Goal: Task Accomplishment & Management: Manage account settings

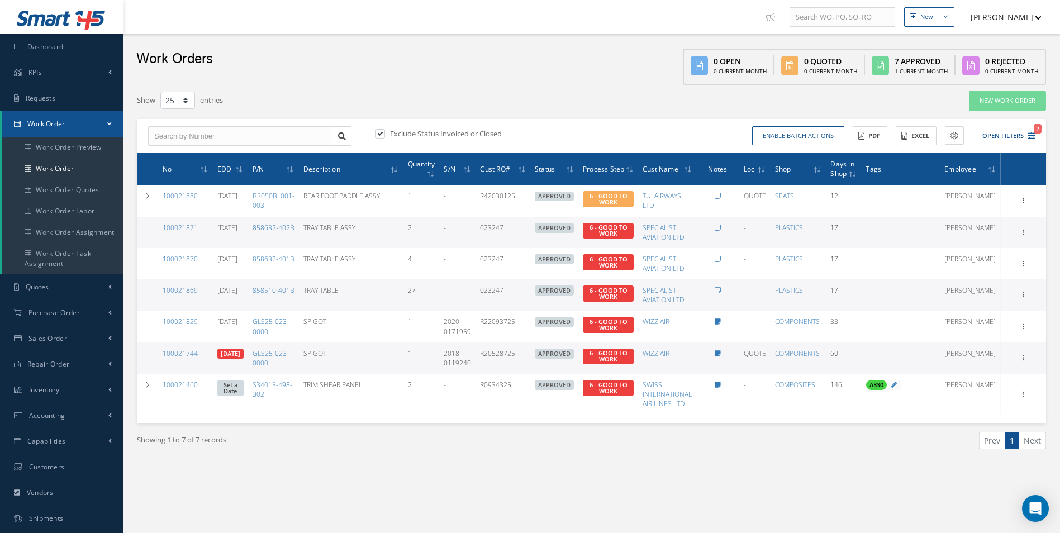
select select "25"
click at [45, 162] on link "Work Order" at bounding box center [62, 168] width 121 height 21
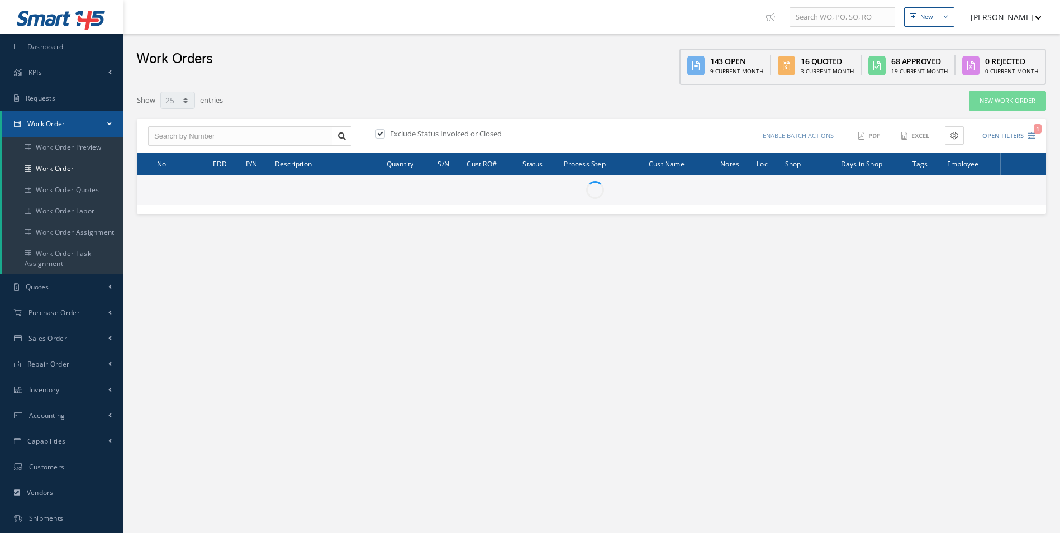
select select "25"
type input "All Work Request"
type input "All Work Performed"
type input "All Status"
type input "WO Part Status"
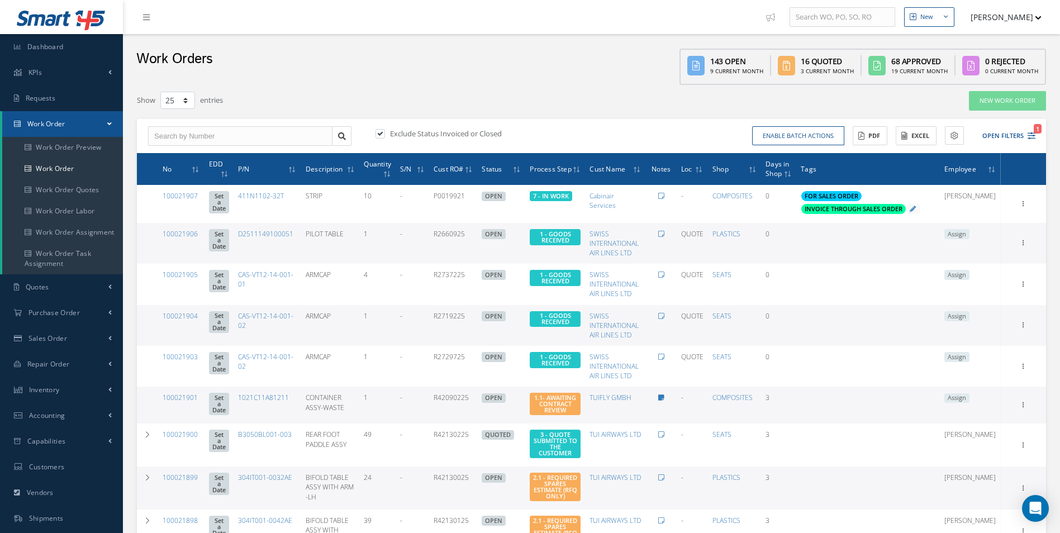
click at [1039, 137] on div "Exclude Status Invoiced or Closed Enable batch actions Update Work Orders Close…" at bounding box center [591, 136] width 909 height 35
click at [1029, 137] on icon "1" at bounding box center [1032, 136] width 8 height 8
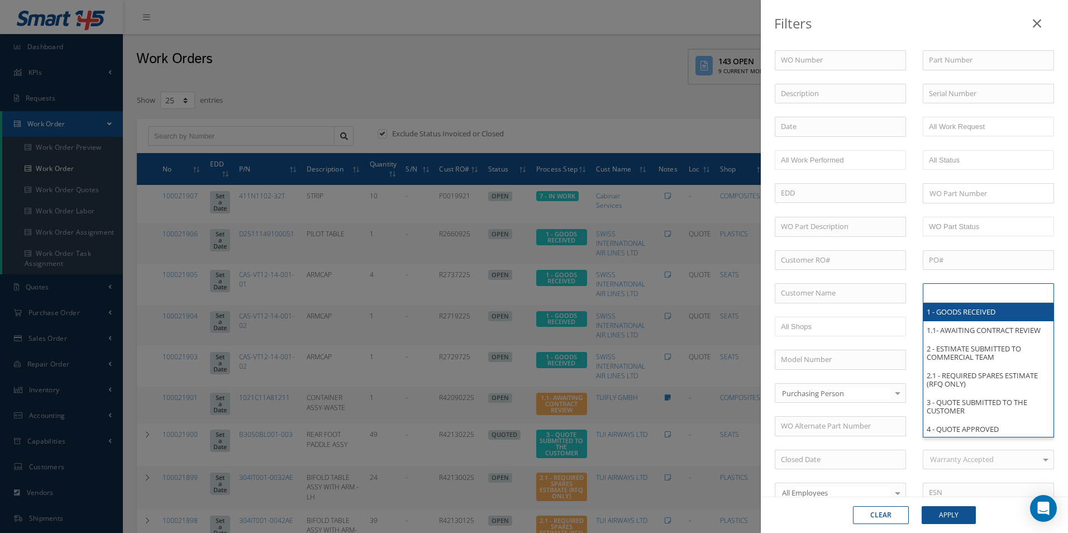
click at [987, 300] on input "text" at bounding box center [964, 293] width 71 height 14
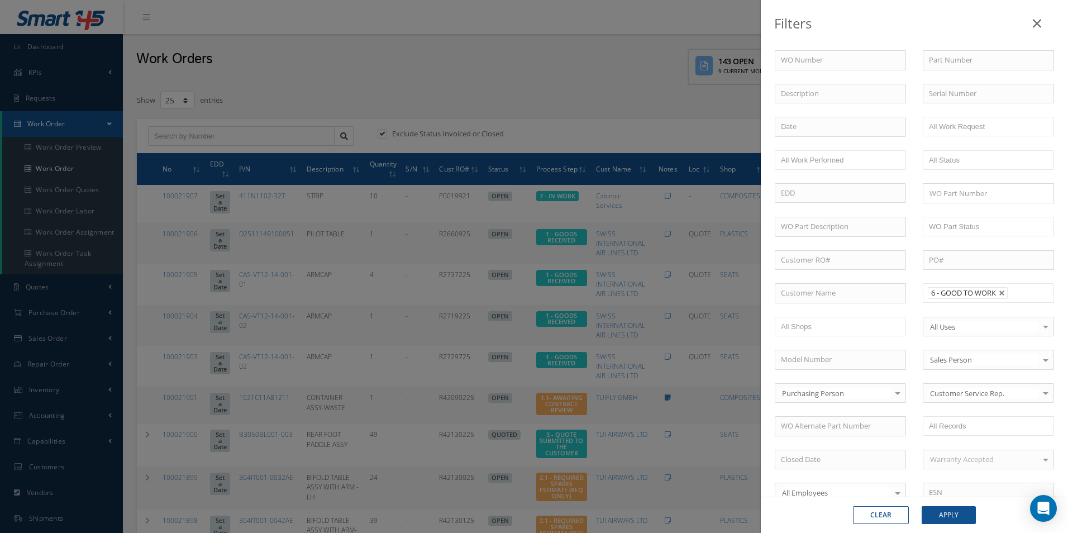
click at [946, 528] on div "Clear Apply" at bounding box center [914, 515] width 307 height 36
click at [953, 522] on button "Apply" at bounding box center [949, 515] width 54 height 18
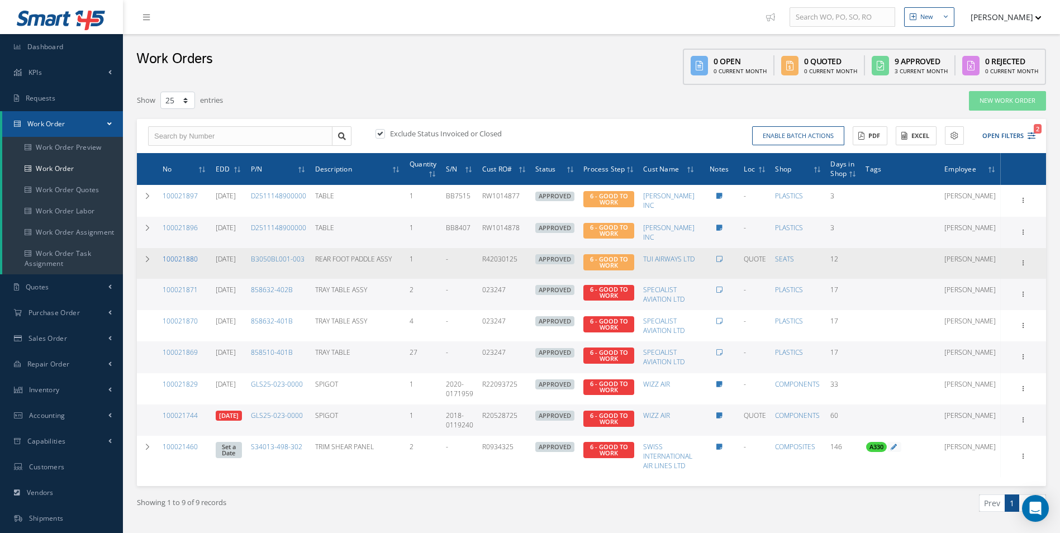
click at [175, 260] on link "100021880" at bounding box center [180, 259] width 35 height 10
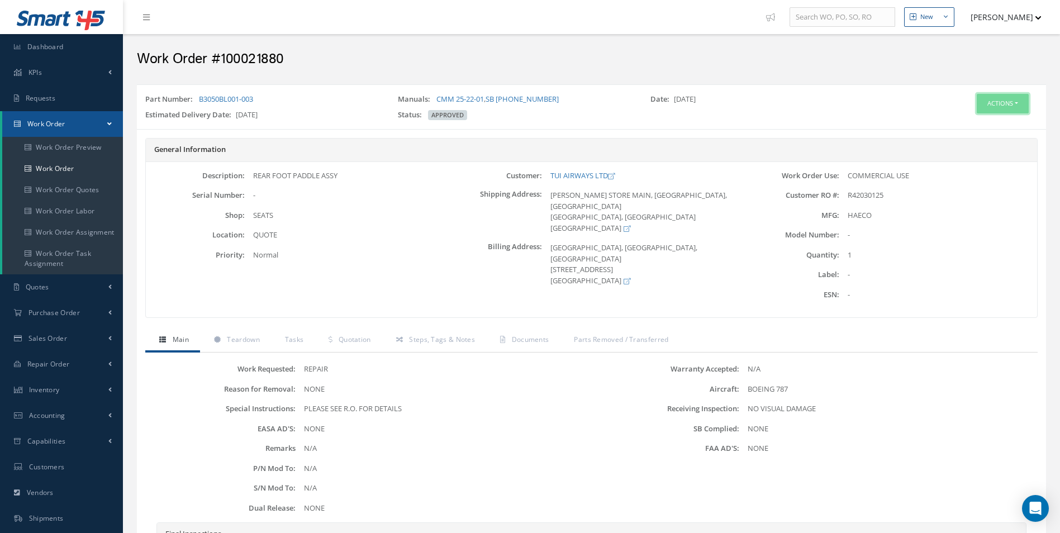
click at [1008, 105] on button "Actions" at bounding box center [1003, 104] width 52 height 20
click at [955, 120] on link "Edit" at bounding box center [985, 124] width 89 height 15
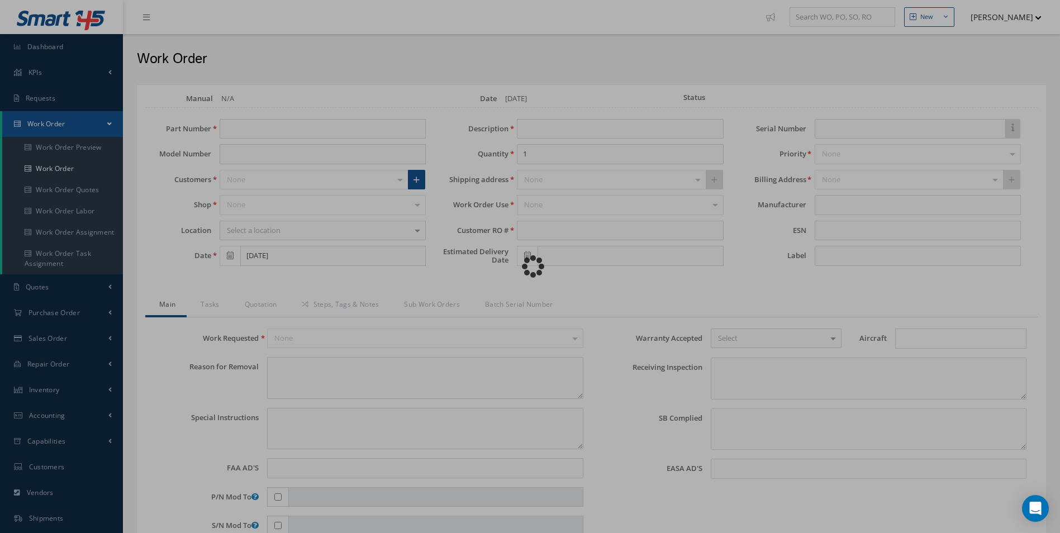
type input "B3050BL001-003"
type input "[DATE]"
type input "REAR FOOT PADDLE ASSY"
type input "R42030125"
type input "[DATE]"
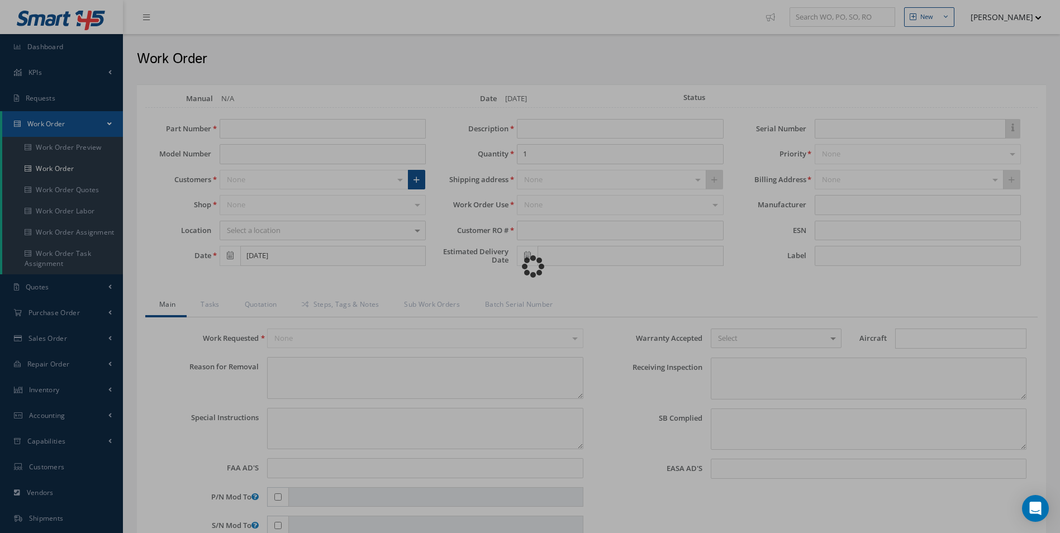
type textarea "NONE"
type textarea "PLEASE SEE R.O. FOR DETAILS"
type input "NONE"
type textarea "NO VISUAL DAMAGE"
type textarea "NONE"
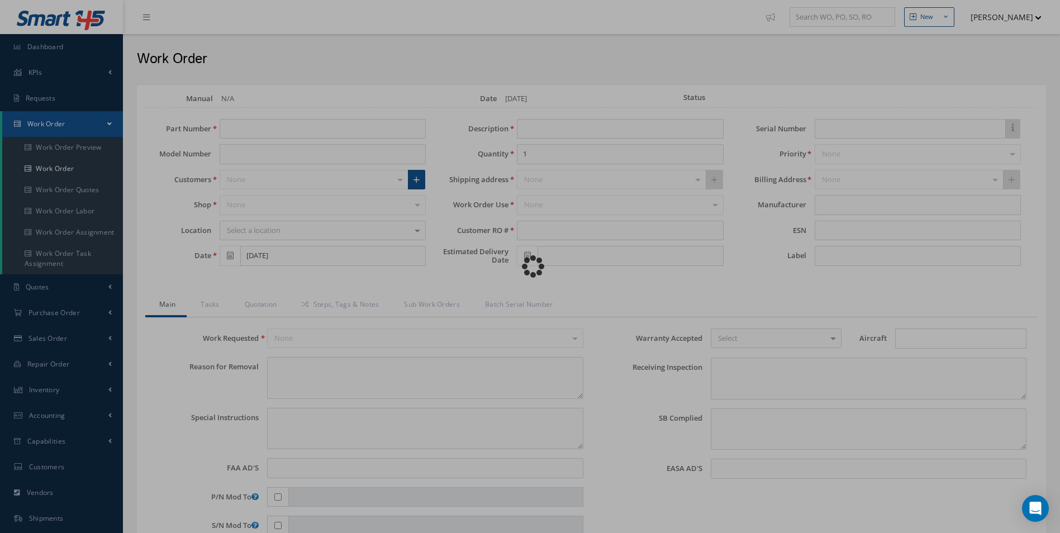
type input "NONE"
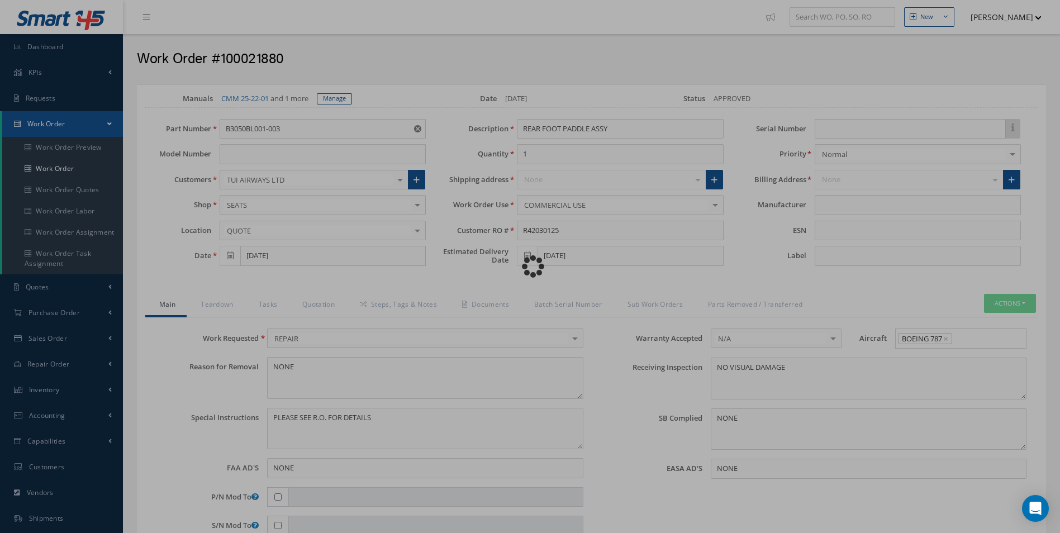
type input "HAECO"
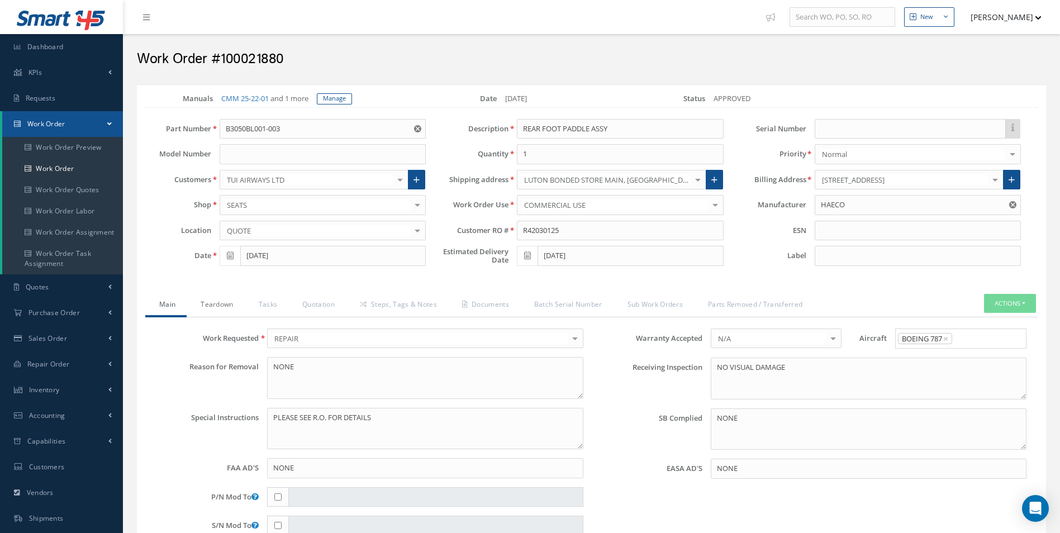
click at [223, 301] on link "Teardown" at bounding box center [216, 305] width 58 height 23
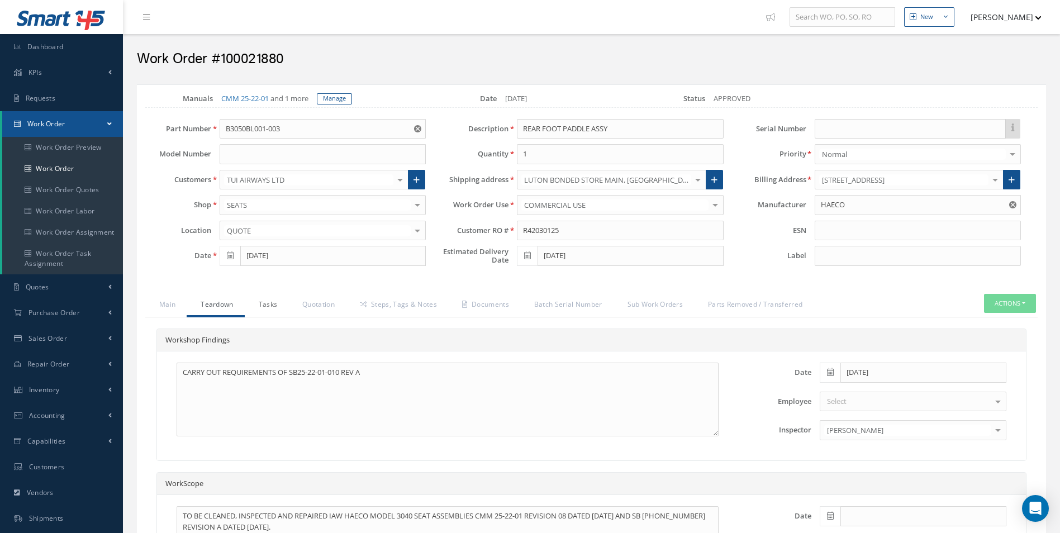
click at [250, 305] on link "Tasks" at bounding box center [267, 305] width 44 height 23
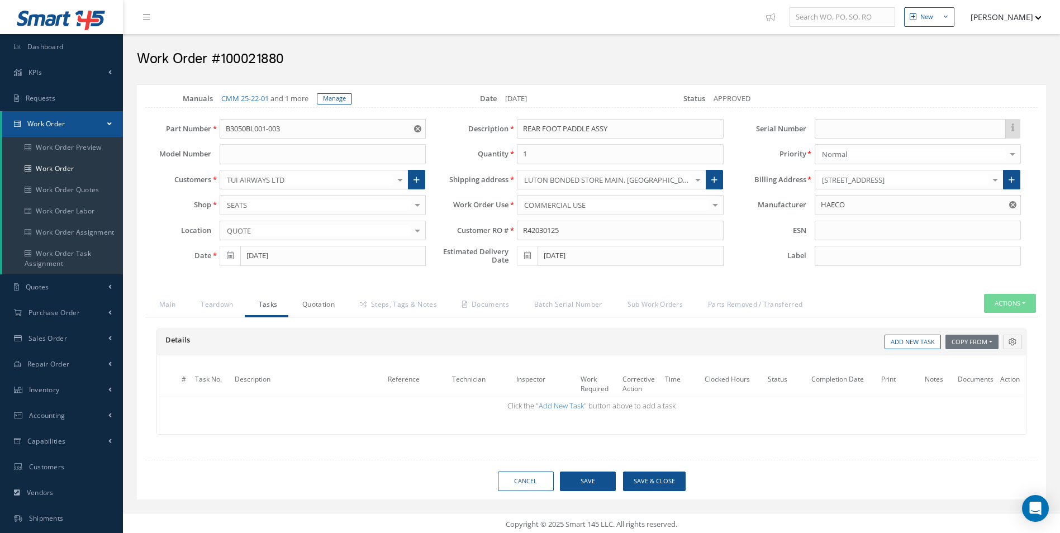
click at [303, 306] on link "Quotation" at bounding box center [317, 305] width 58 height 23
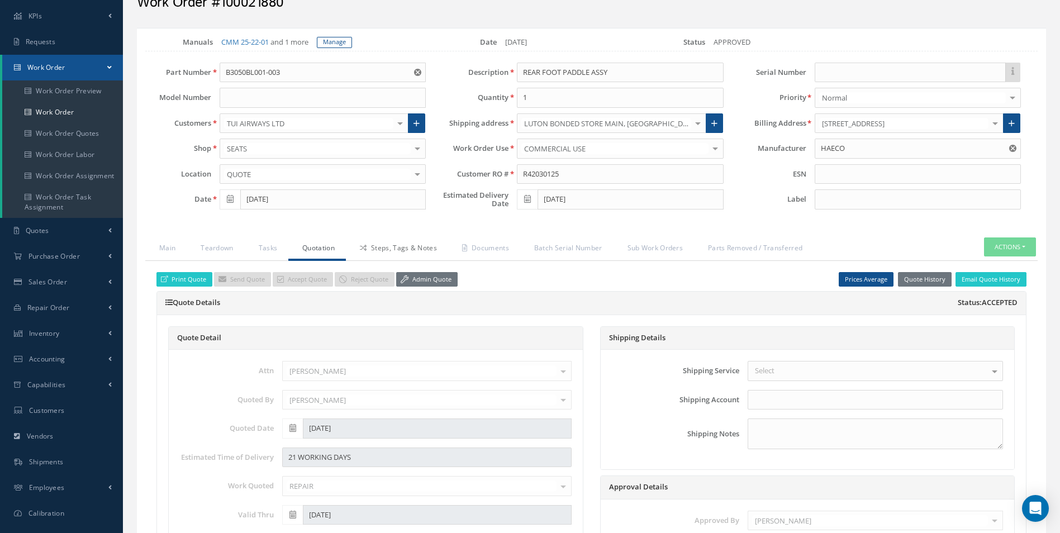
scroll to position [56, 0]
click at [396, 254] on link "Steps, Tags & Notes" at bounding box center [397, 249] width 102 height 23
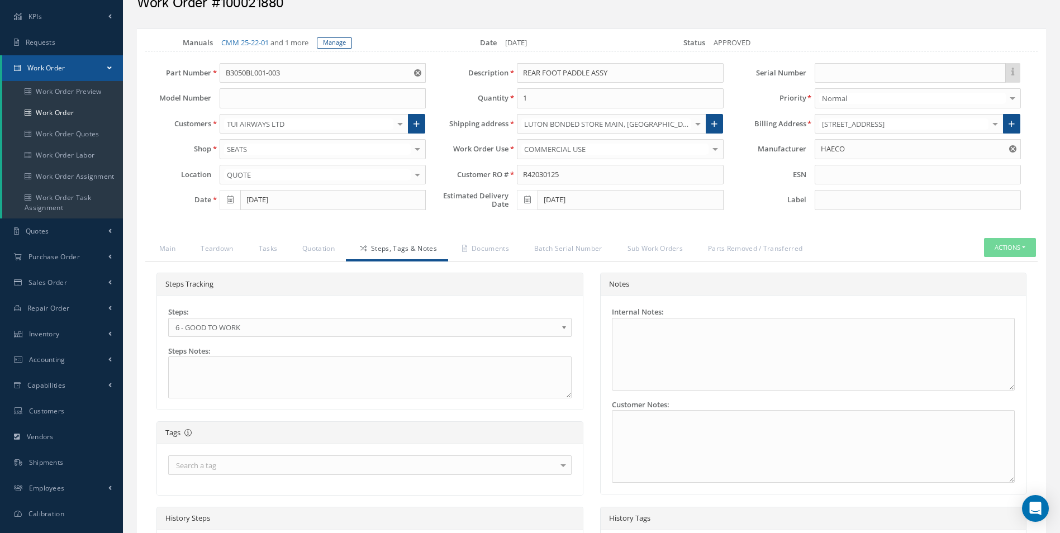
click at [273, 332] on span "6 - GOOD TO WORK" at bounding box center [366, 327] width 382 height 13
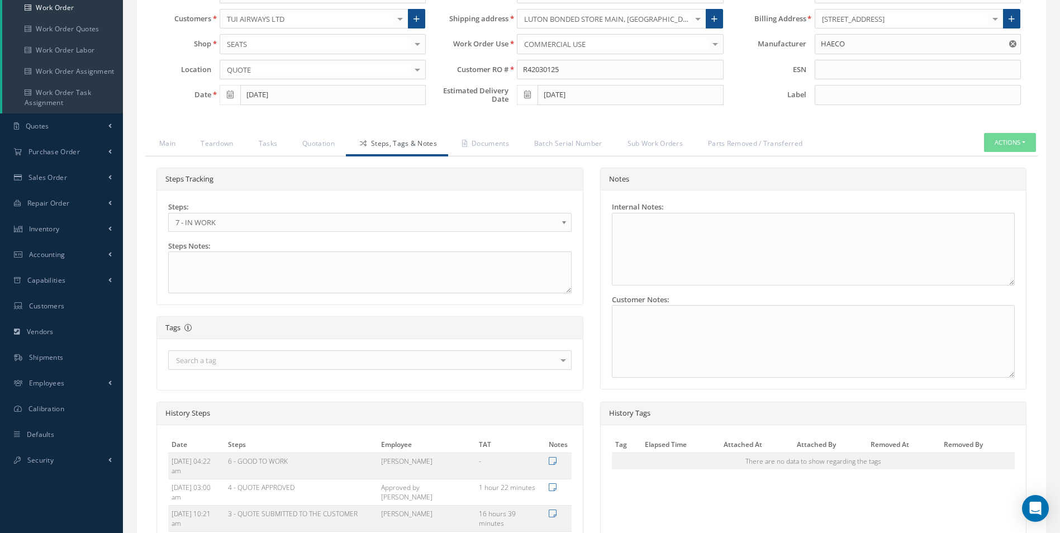
scroll to position [334, 0]
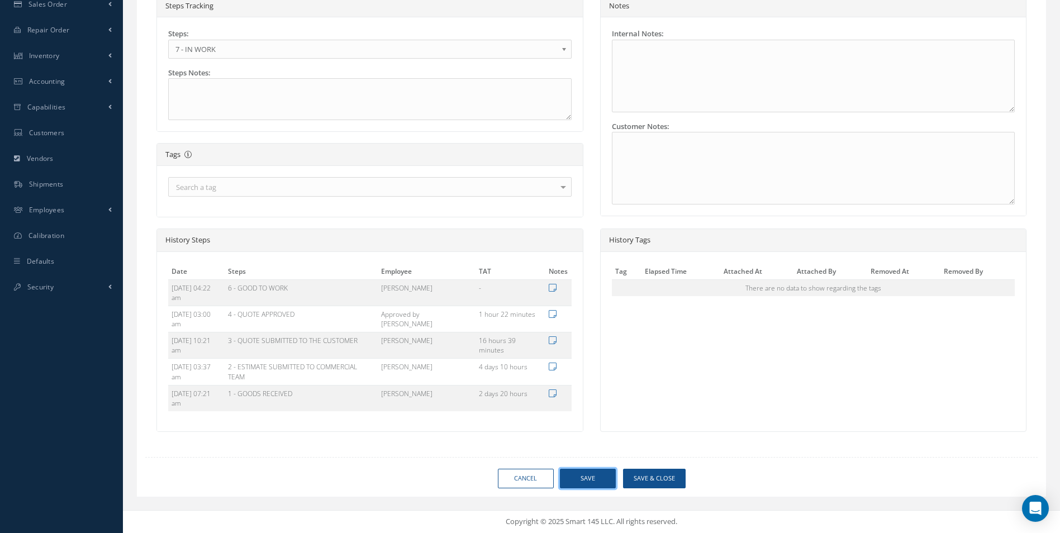
click at [600, 474] on button "Save" at bounding box center [588, 479] width 56 height 20
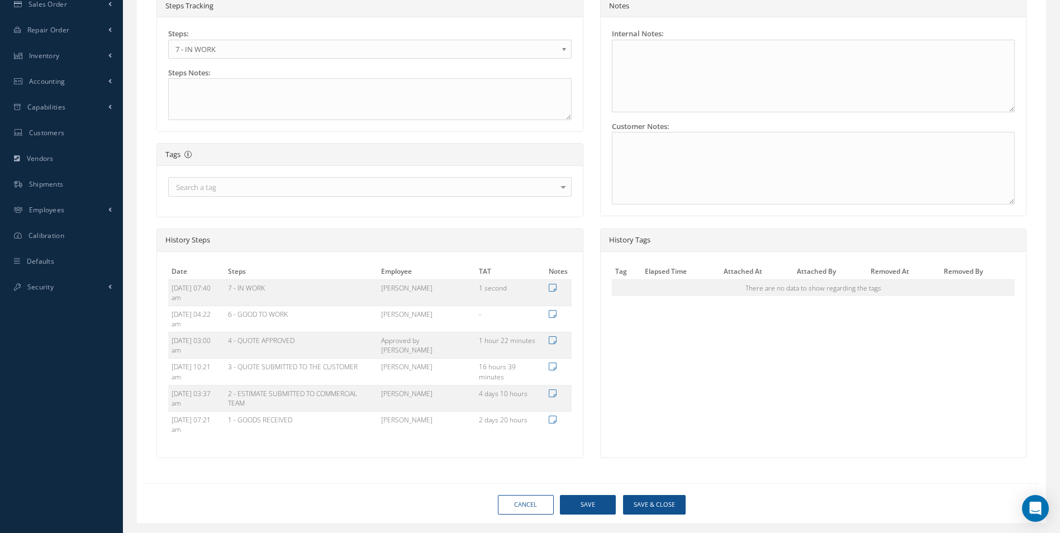
type input "HAECO"
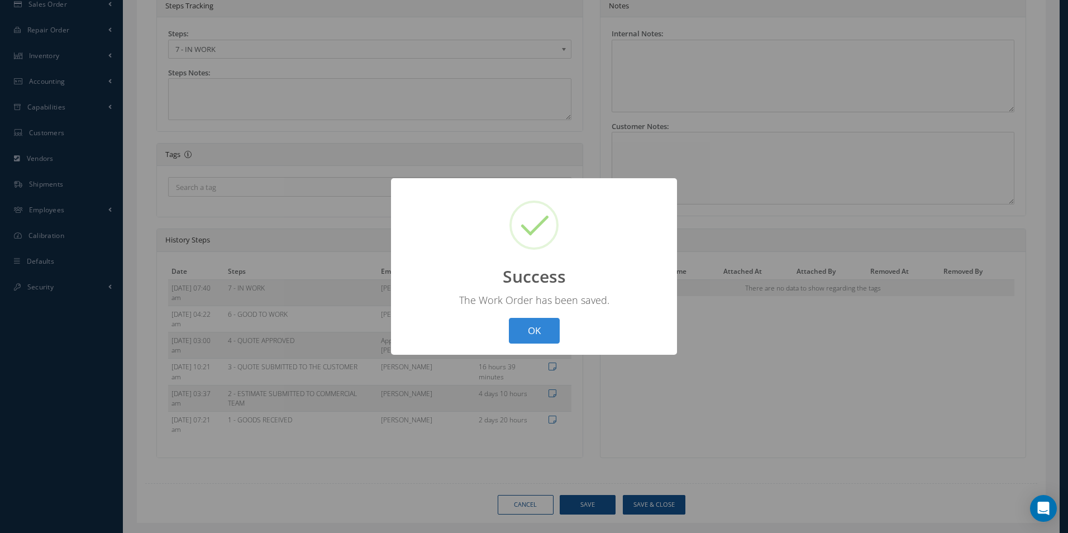
click at [509, 318] on button "OK" at bounding box center [534, 331] width 51 height 26
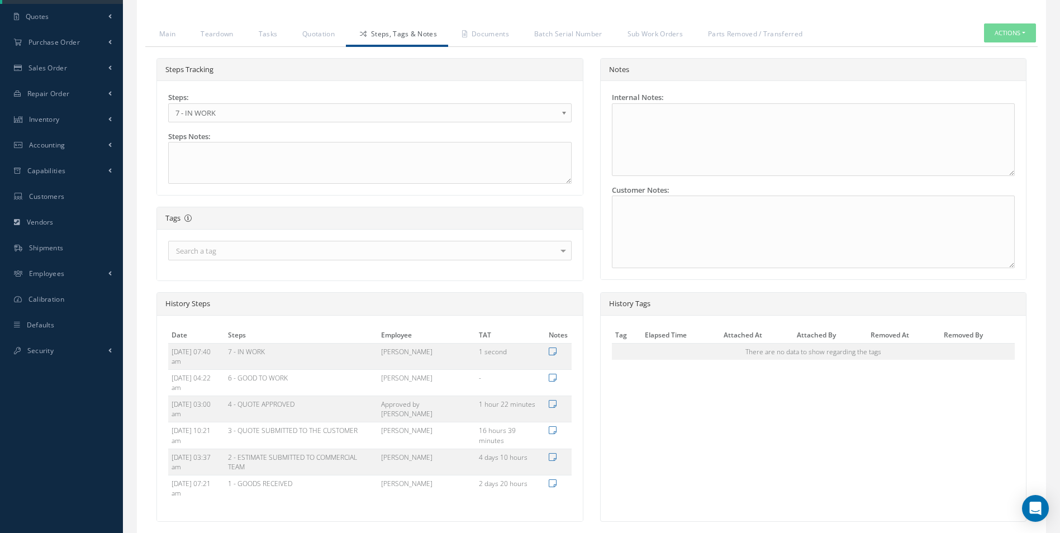
scroll to position [360, 0]
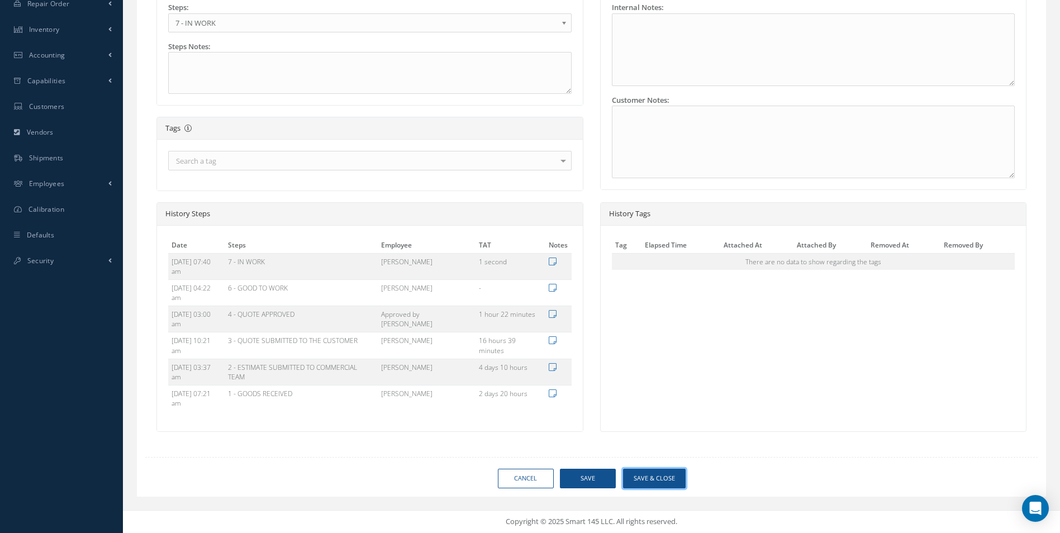
click at [652, 479] on button "Save & Close" at bounding box center [654, 479] width 63 height 20
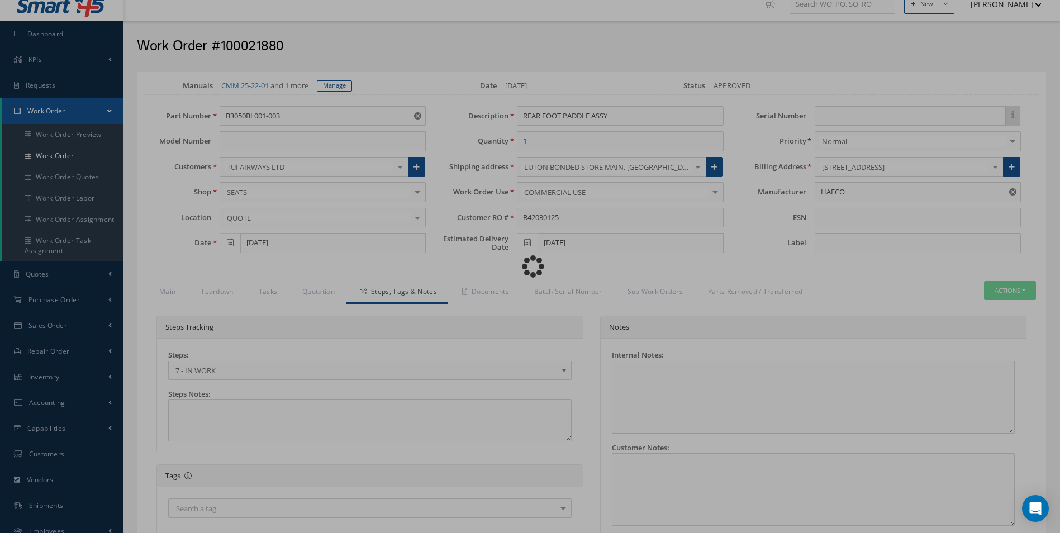
scroll to position [0, 0]
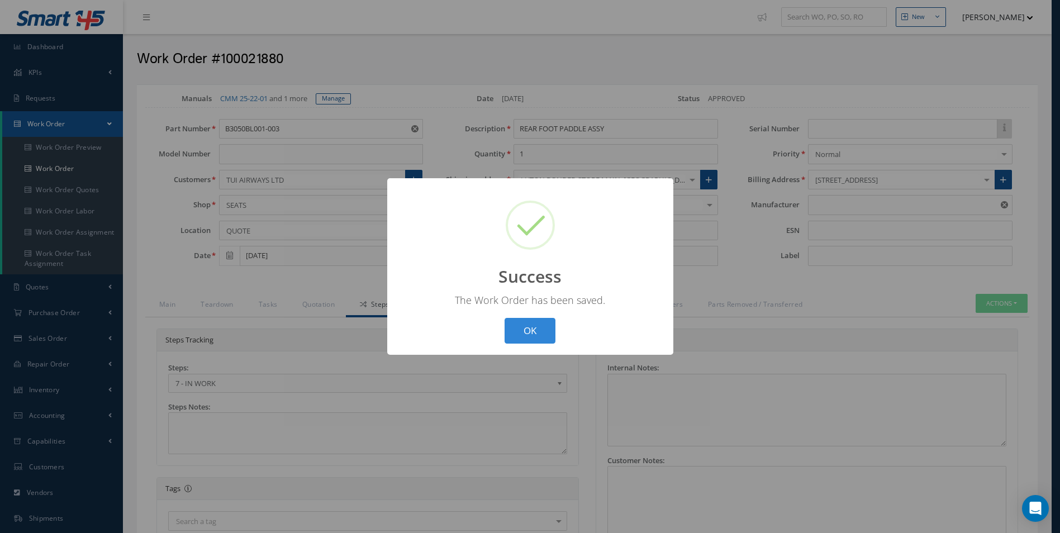
type input "HAECO"
click at [547, 343] on button "OK" at bounding box center [534, 331] width 51 height 26
select select "25"
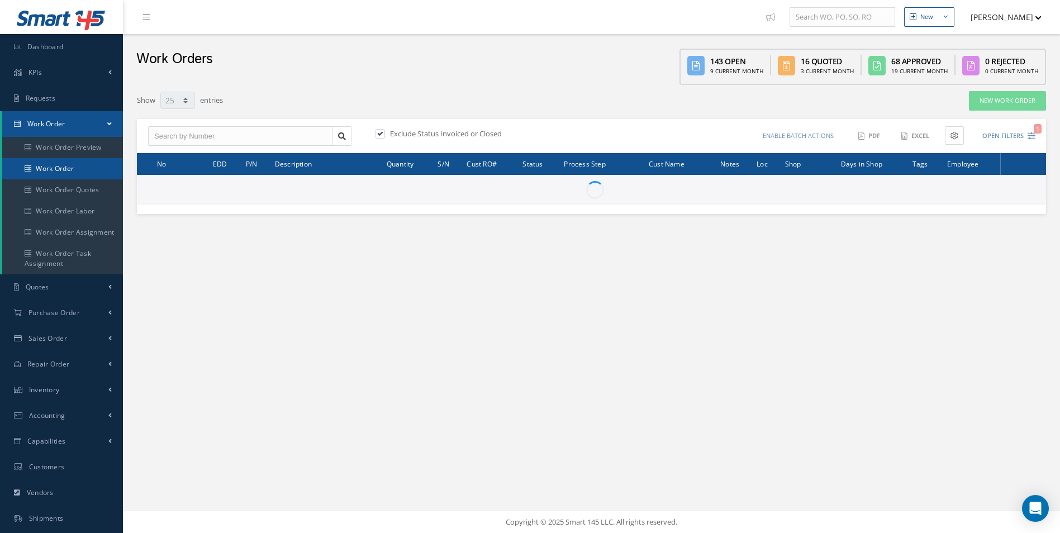
click at [65, 169] on link "Work Order" at bounding box center [62, 168] width 121 height 21
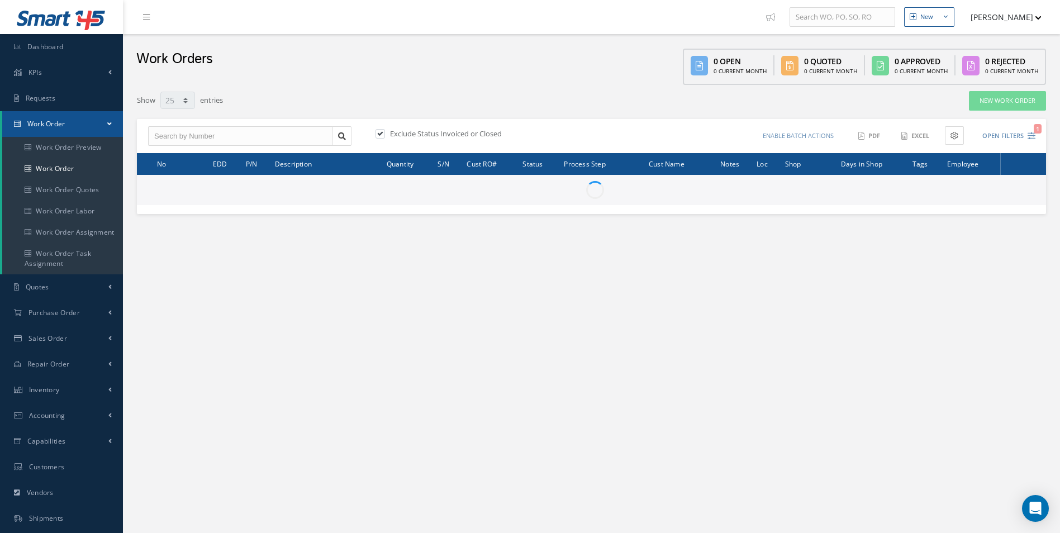
select select "25"
type input "All Work Request"
type input "All Work Performed"
type input "All Status"
type input "WO Part Status"
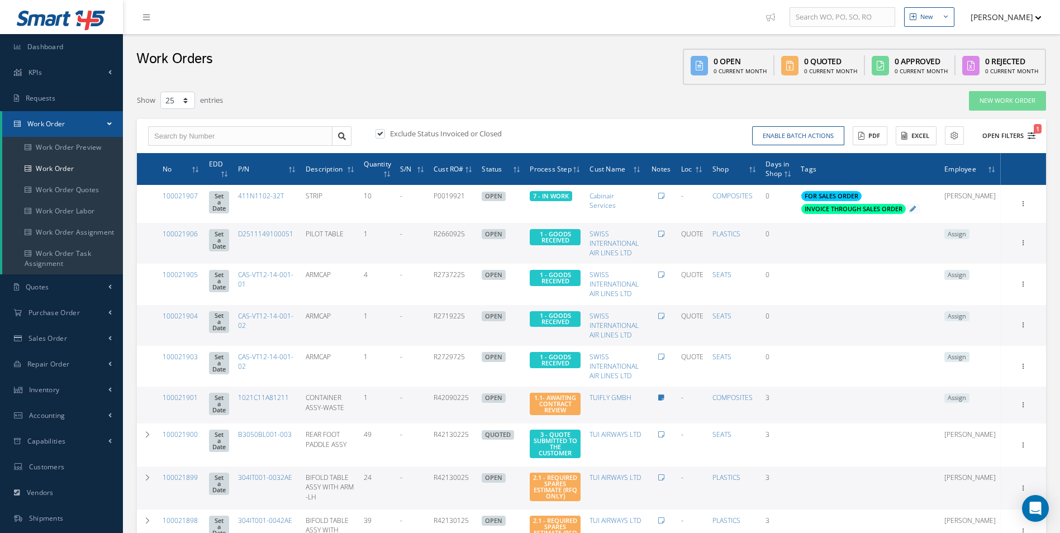
click at [1030, 135] on icon "1" at bounding box center [1032, 136] width 8 height 8
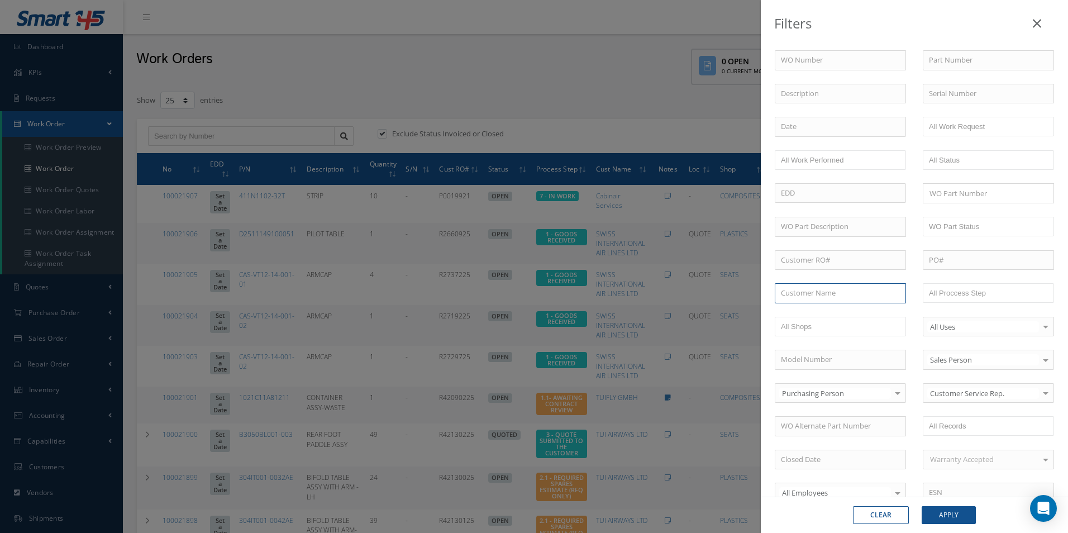
click at [845, 296] on input "text" at bounding box center [840, 293] width 131 height 20
click at [965, 295] on input "text" at bounding box center [964, 293] width 71 height 14
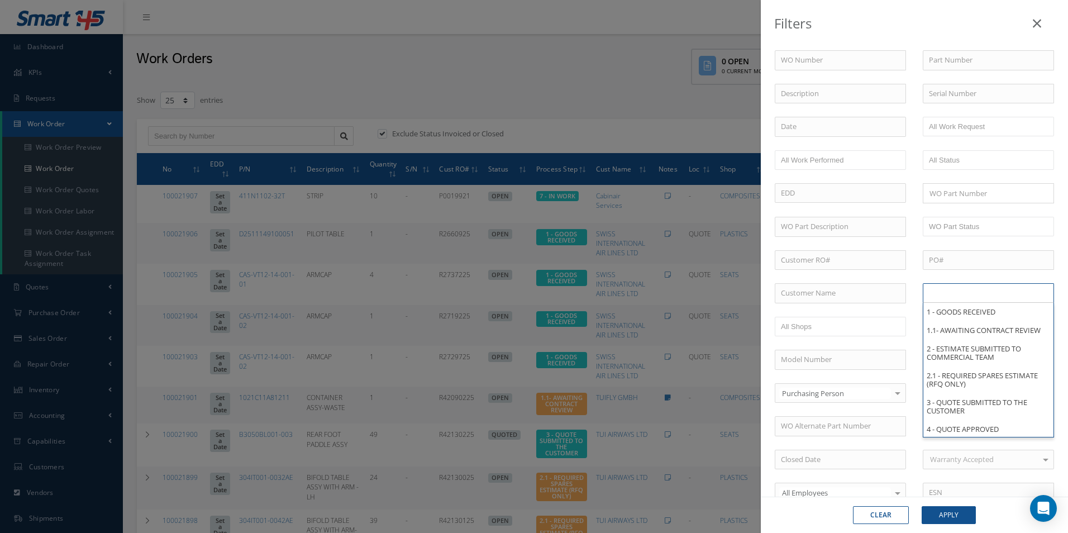
click at [564, 93] on div "Filters WO Number Part Number Description Serial Number - BER CERTIFICATION FIL…" at bounding box center [534, 266] width 1068 height 533
type input "All Proccess Step"
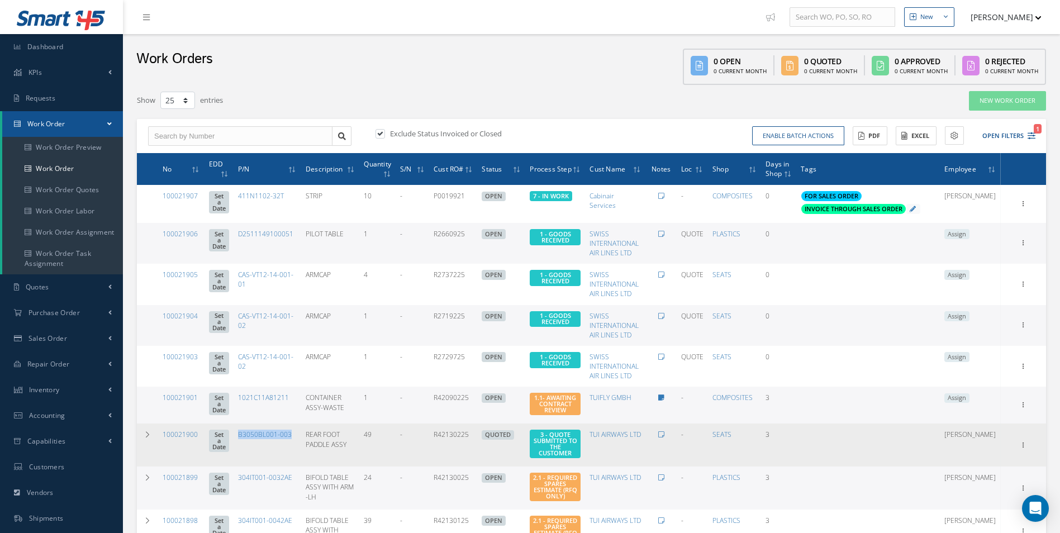
drag, startPoint x: 310, startPoint y: 436, endPoint x: 251, endPoint y: 438, distance: 58.2
click at [251, 438] on td "B3050BL001-003" at bounding box center [268, 445] width 68 height 43
copy link "B3050BL001-003"
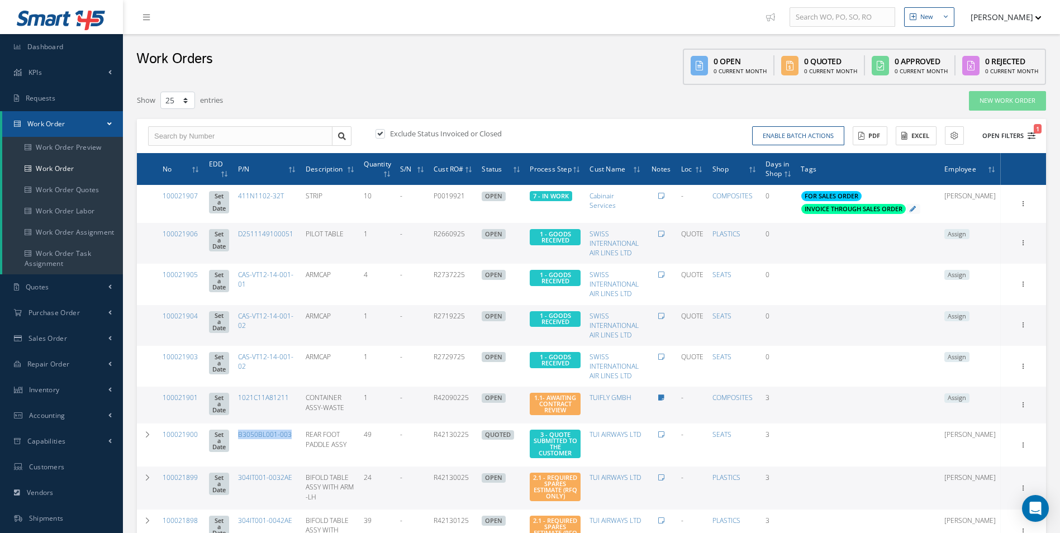
click at [1030, 136] on icon "1" at bounding box center [1032, 136] width 8 height 8
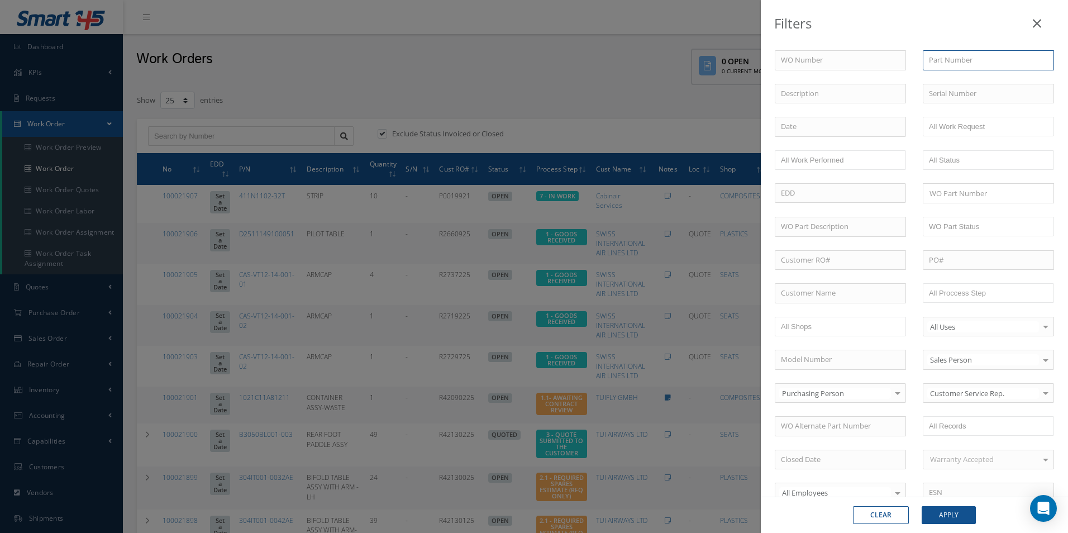
click at [956, 59] on input "text" at bounding box center [988, 60] width 131 height 20
paste input "B3050BL001-003"
type input "B3050BL001-003"
click at [956, 520] on button "Apply" at bounding box center [949, 515] width 54 height 18
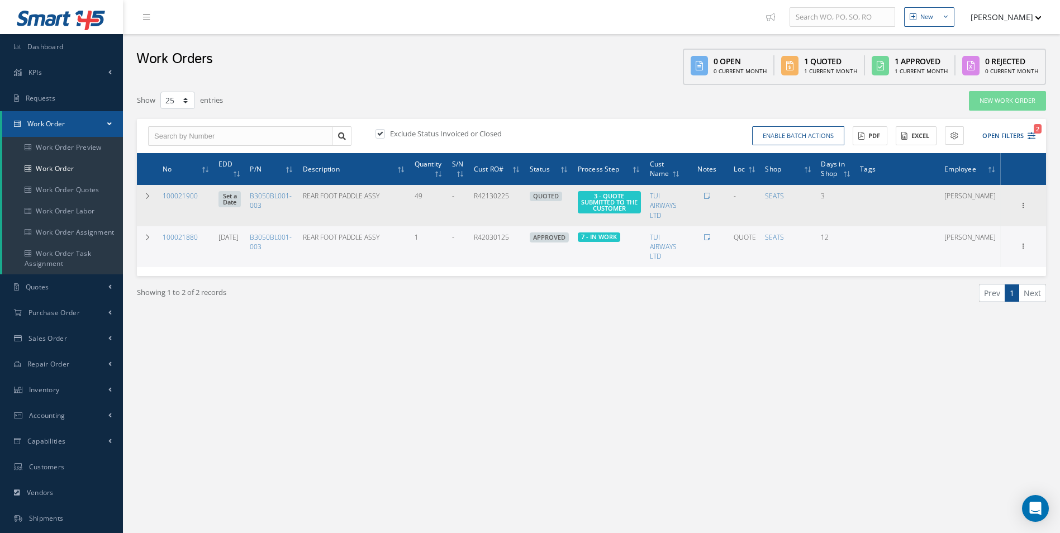
click at [236, 201] on link "Set a Date" at bounding box center [230, 199] width 22 height 16
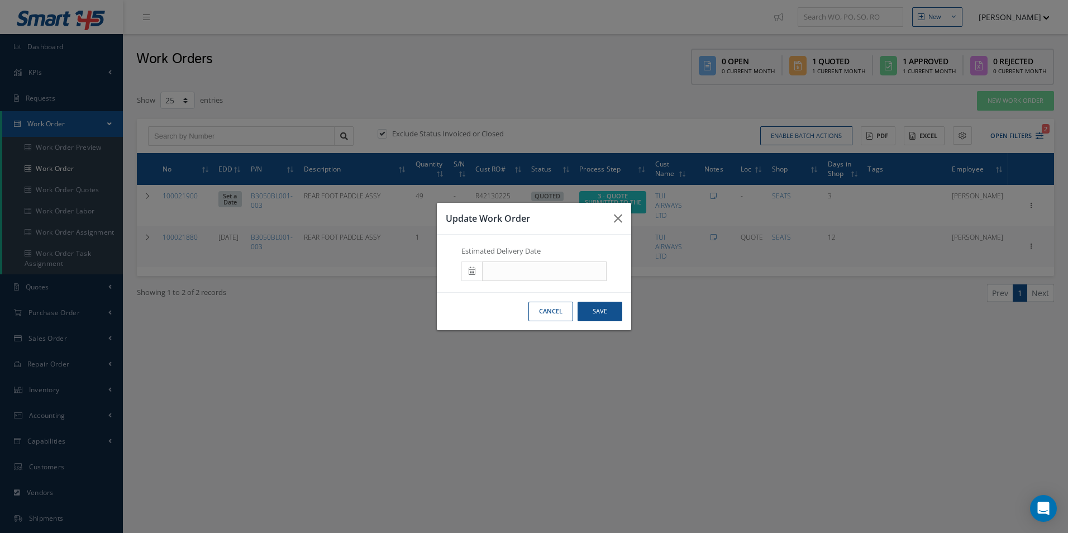
click at [461, 431] on div "Update Work Order Estimated Delivery Date Cancel Save" at bounding box center [534, 266] width 1068 height 533
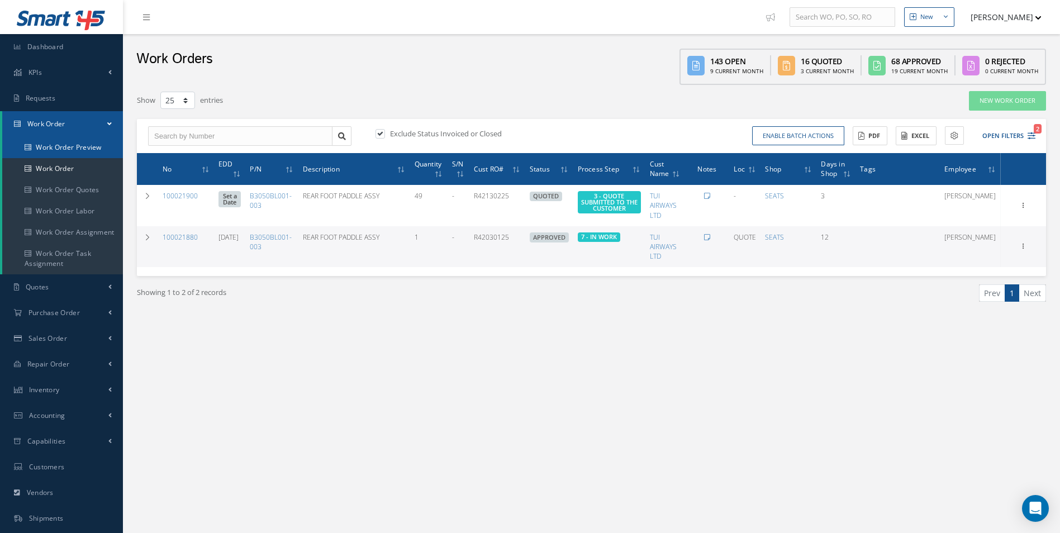
click at [68, 154] on link "Work Order Preview" at bounding box center [62, 147] width 121 height 21
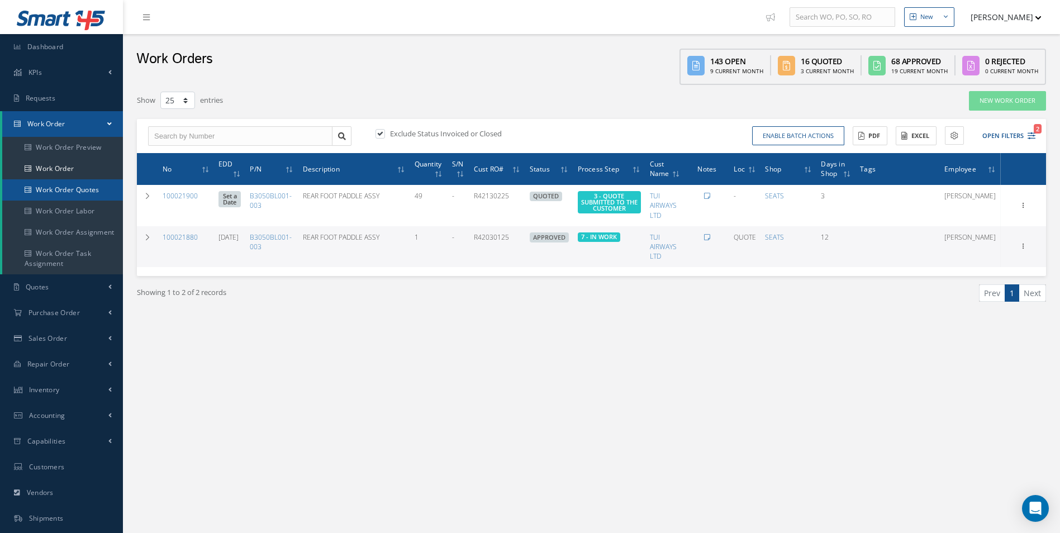
click at [62, 183] on link "Work Order Quotes" at bounding box center [62, 189] width 121 height 21
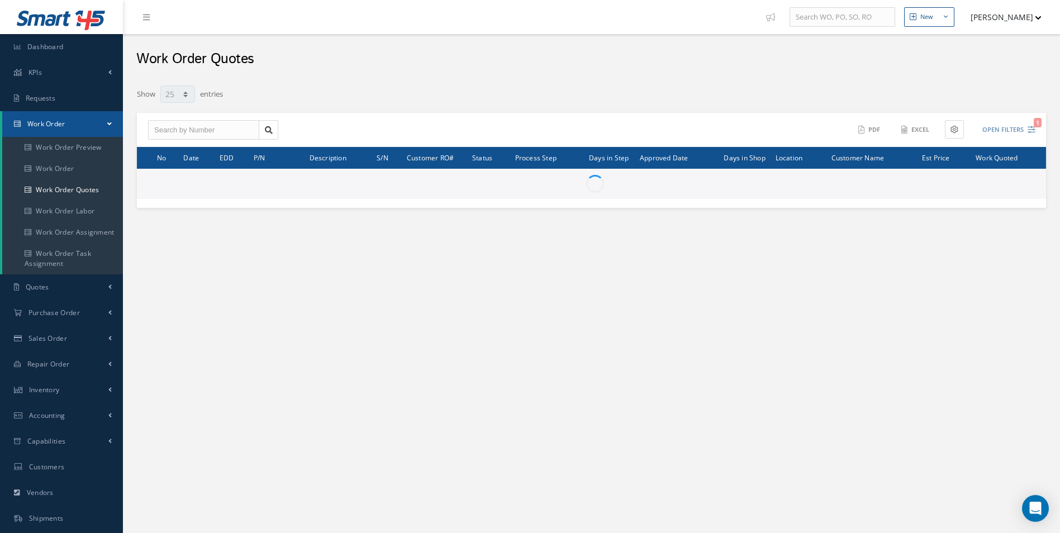
select select "25"
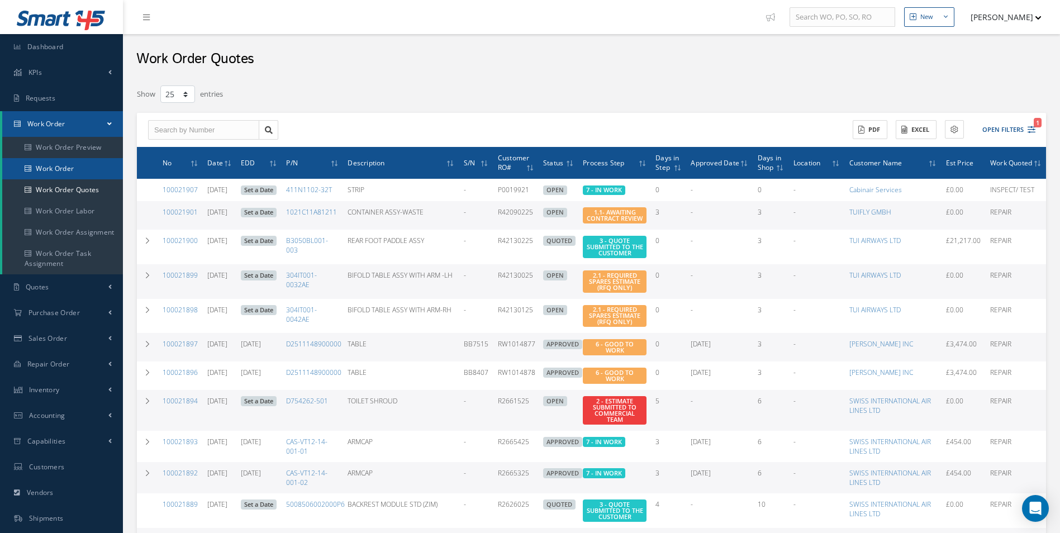
click at [41, 168] on link "Work Order" at bounding box center [62, 168] width 121 height 21
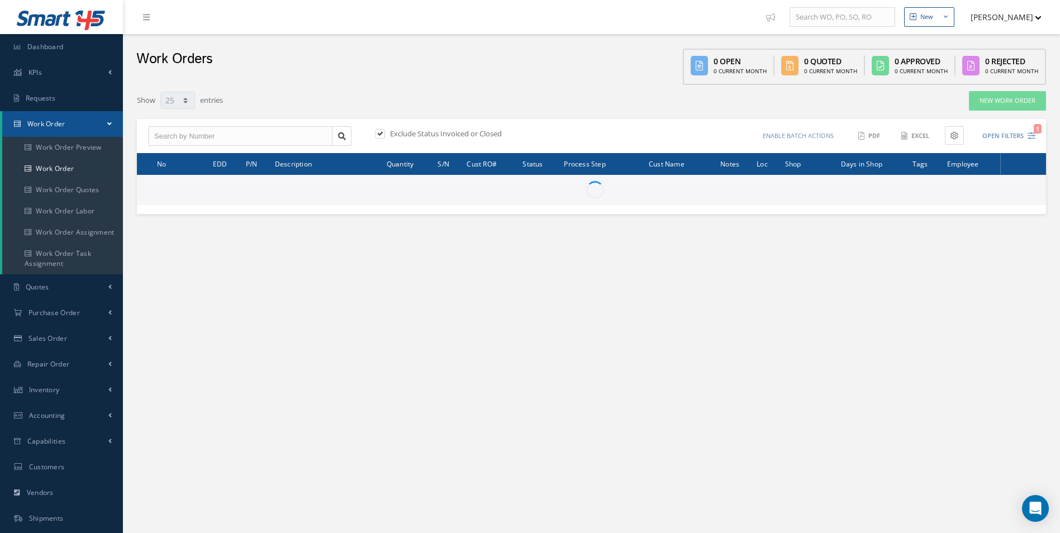
select select "25"
type input "All Work Request"
type input "All Work Performed"
type input "All Status"
type input "WO Part Status"
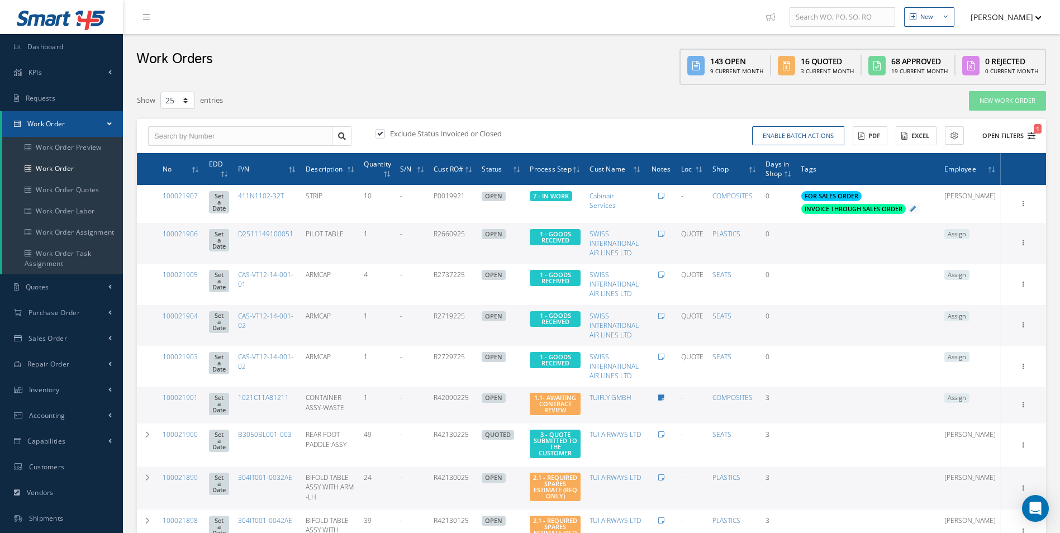
click at [1030, 139] on icon "1" at bounding box center [1032, 136] width 8 height 8
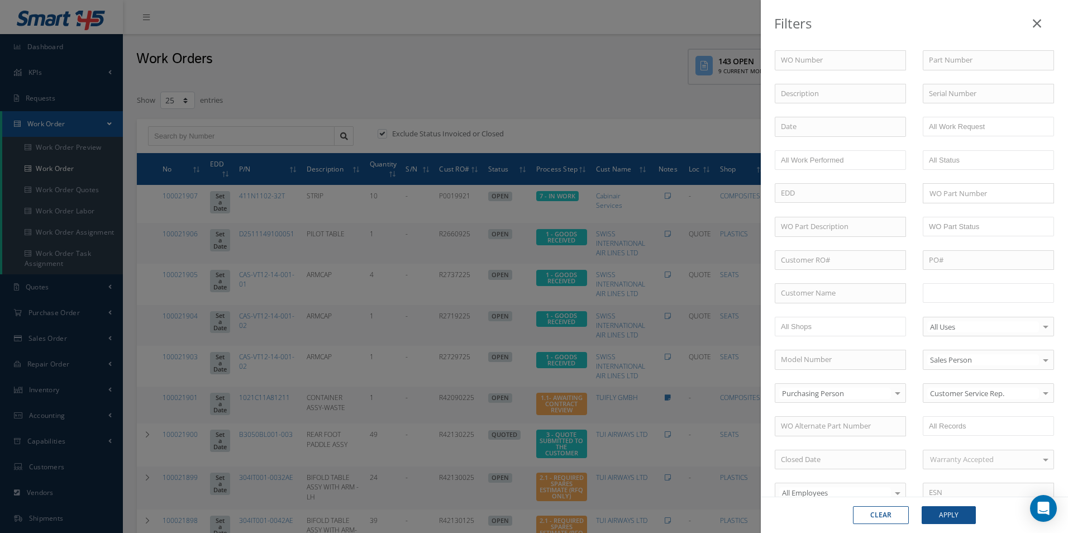
click at [980, 287] on input "text" at bounding box center [964, 293] width 71 height 14
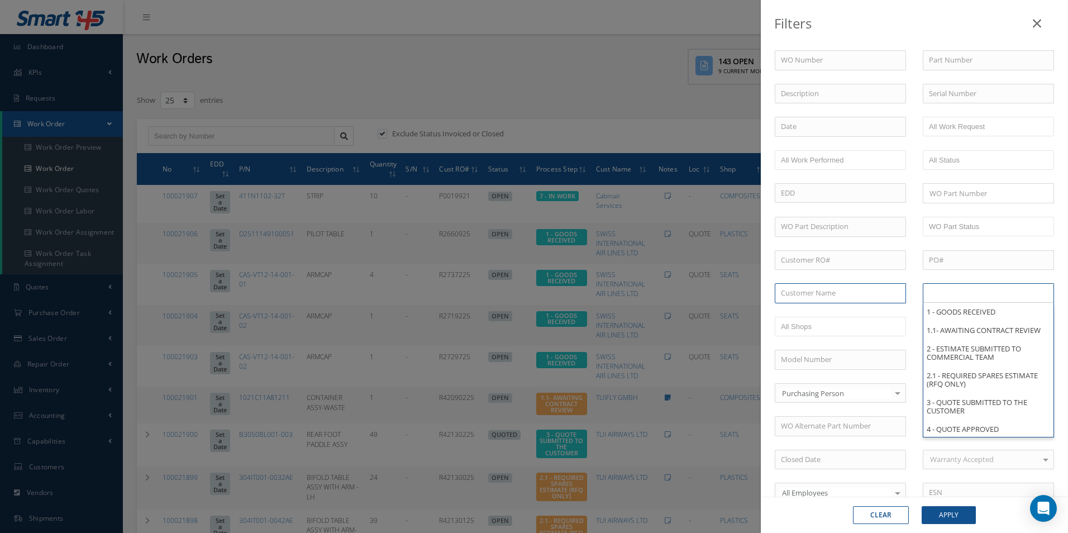
click at [842, 288] on input "text" at bounding box center [840, 293] width 131 height 20
type input "All Proccess Step"
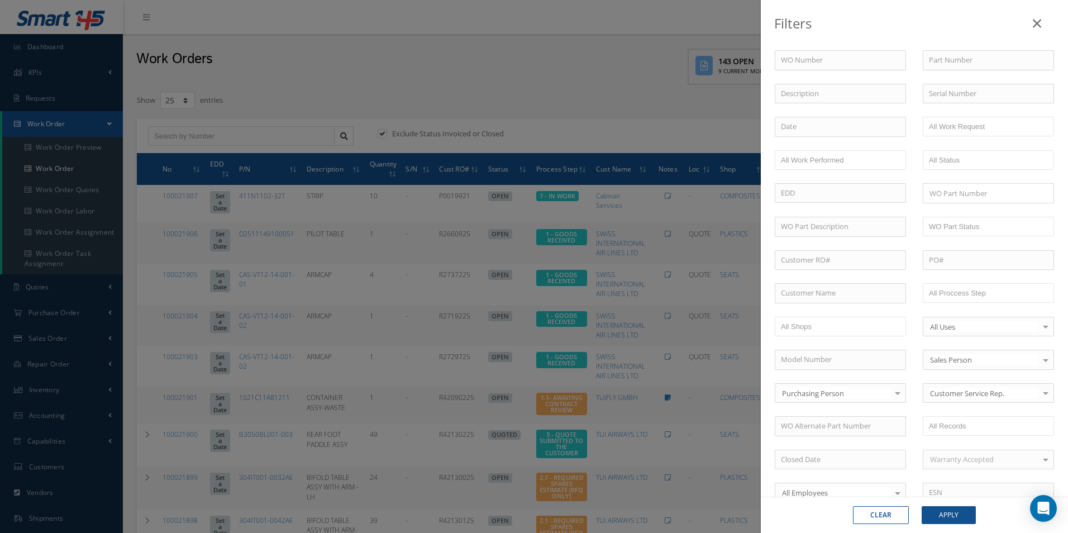
click at [534, 74] on div "Filters WO Number Part Number Description Serial Number - BER CERTIFICATION FIL…" at bounding box center [534, 266] width 1068 height 533
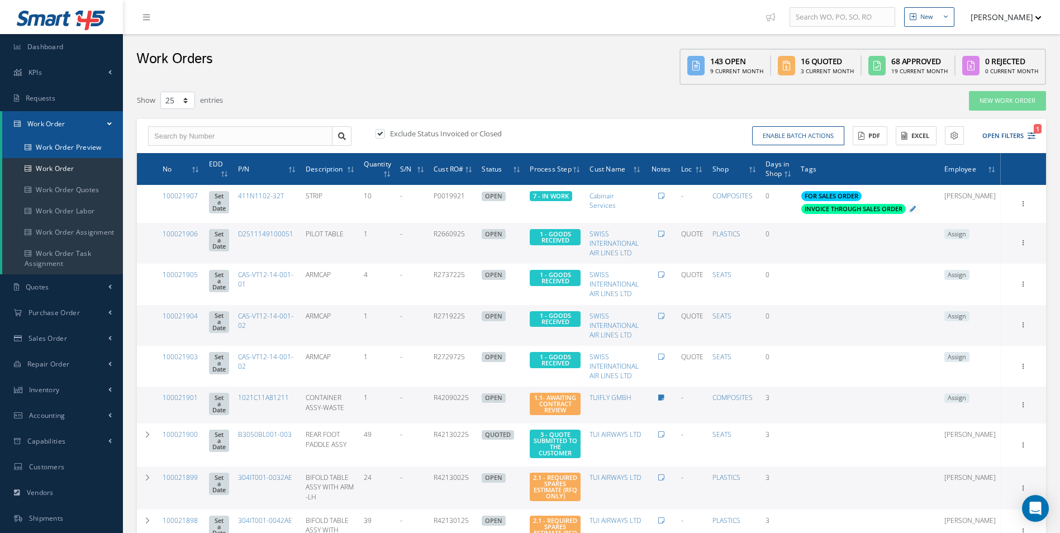
click at [84, 149] on link "Work Order Preview" at bounding box center [62, 147] width 121 height 21
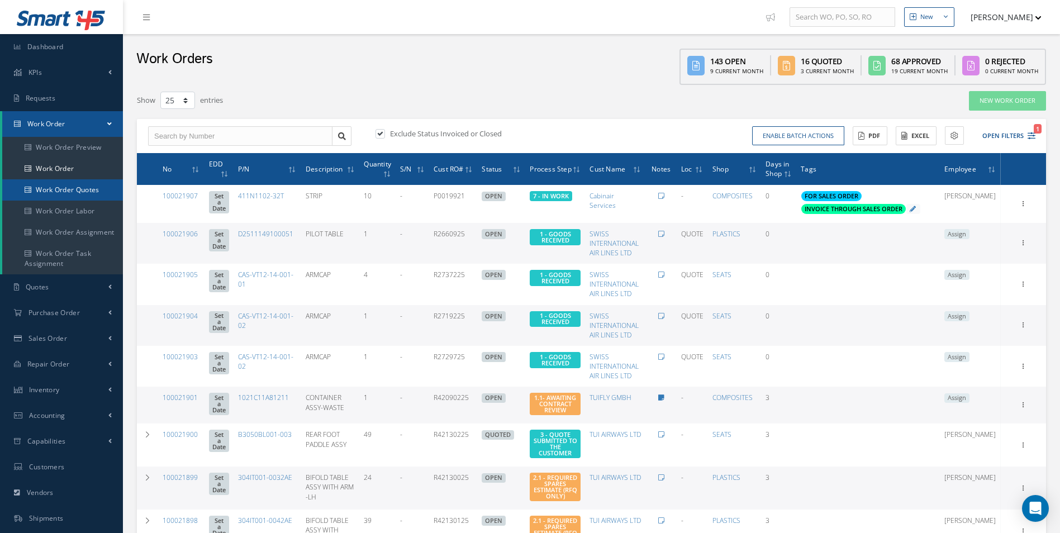
click at [53, 191] on link "Work Order Quotes" at bounding box center [62, 189] width 121 height 21
click at [55, 167] on link "Work Order" at bounding box center [62, 168] width 121 height 21
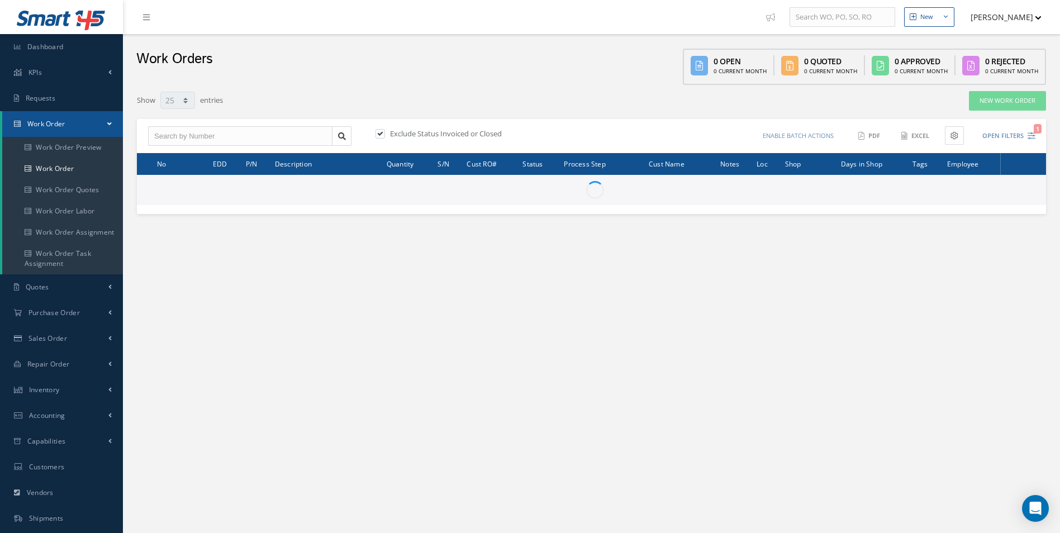
select select "25"
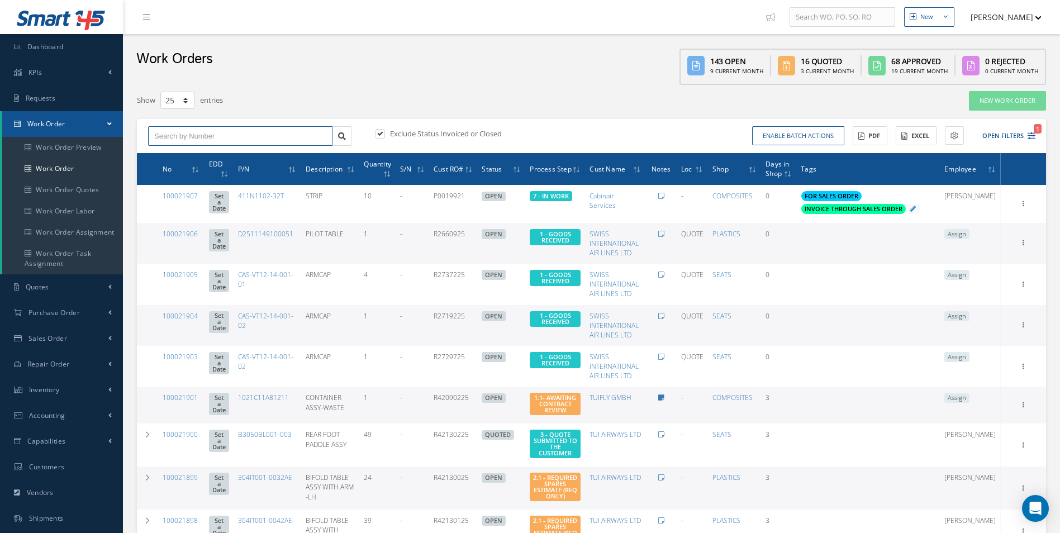
click at [181, 137] on input "text" at bounding box center [240, 136] width 184 height 20
type input "100021880"
click at [187, 154] on span "100021880" at bounding box center [171, 156] width 34 height 8
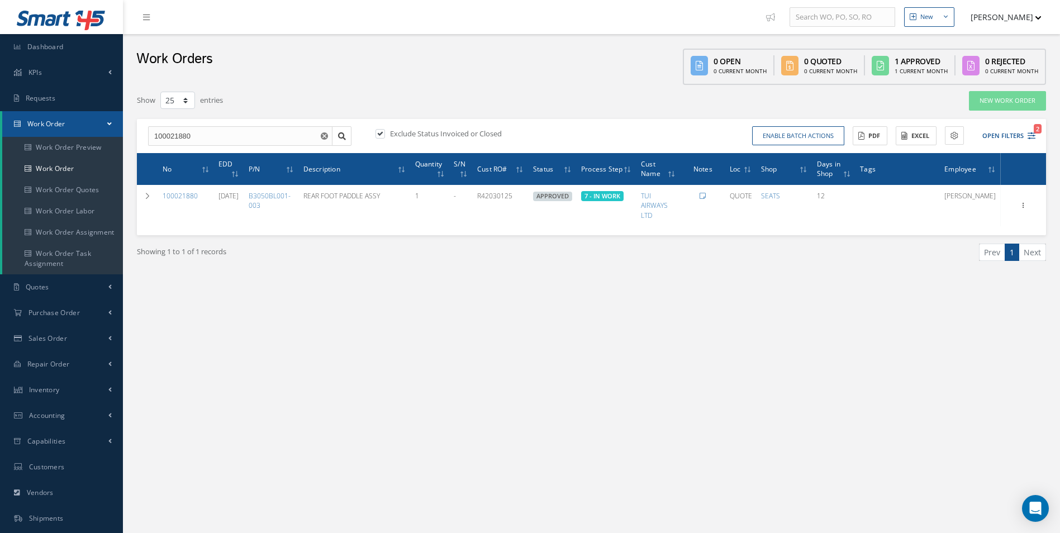
click at [675, 318] on div "New New Work Order New Purchase Order New Customer Quote New Sales Order New Re…" at bounding box center [591, 317] width 937 height 634
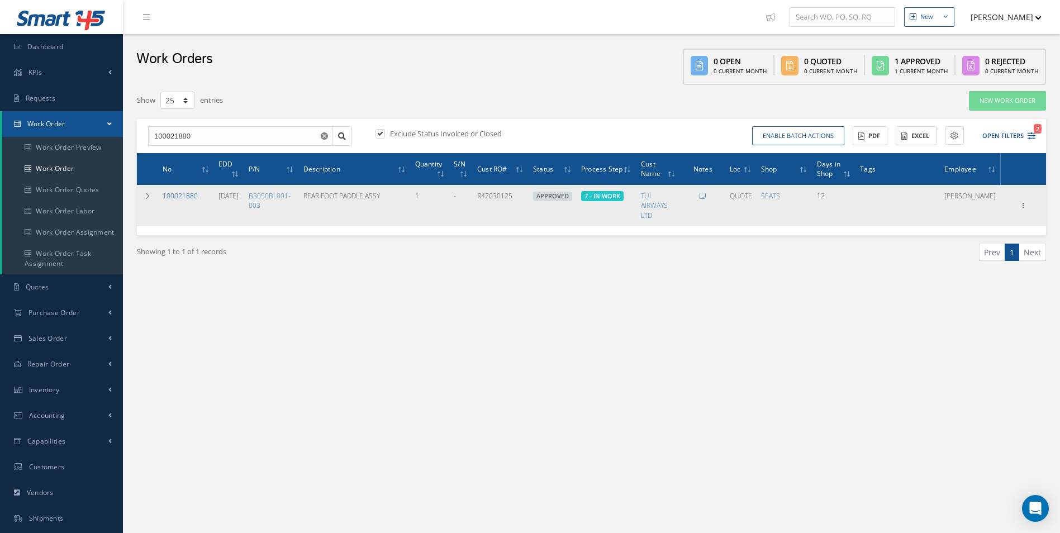
click at [182, 196] on link "100021880" at bounding box center [180, 196] width 35 height 10
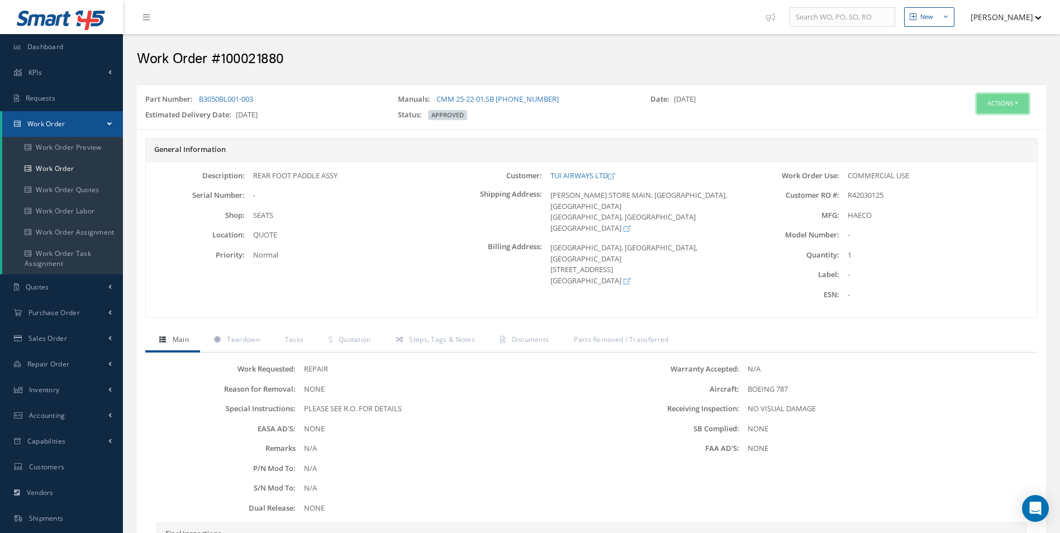
click at [1019, 107] on button "Actions" at bounding box center [1003, 104] width 52 height 20
click at [960, 125] on link "Edit" at bounding box center [985, 124] width 89 height 15
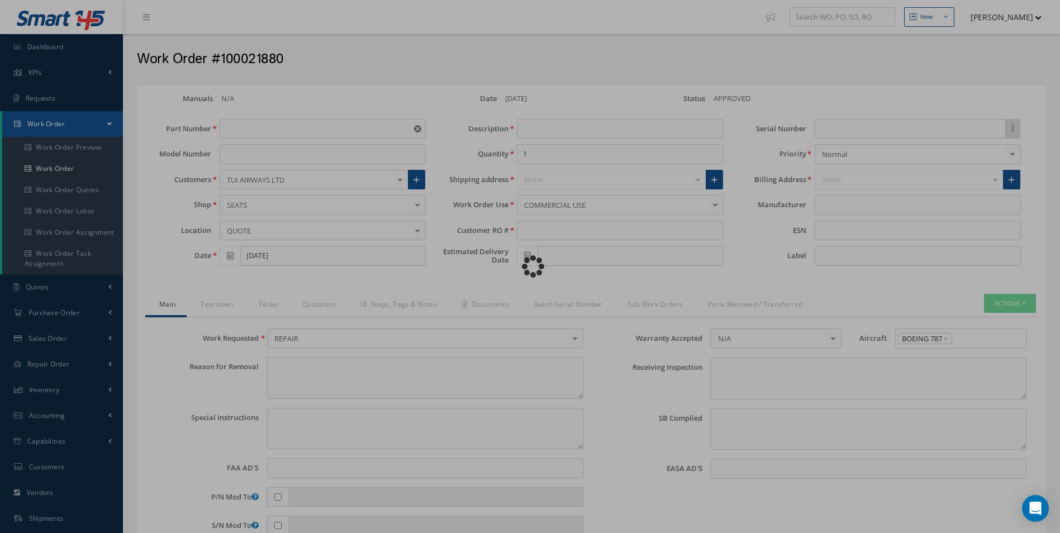
type input "B3050BL001-003"
type input "08/27/2025"
type input "REAR FOOT PADDLE ASSY"
type input "R42030125"
type input "[DATE]"
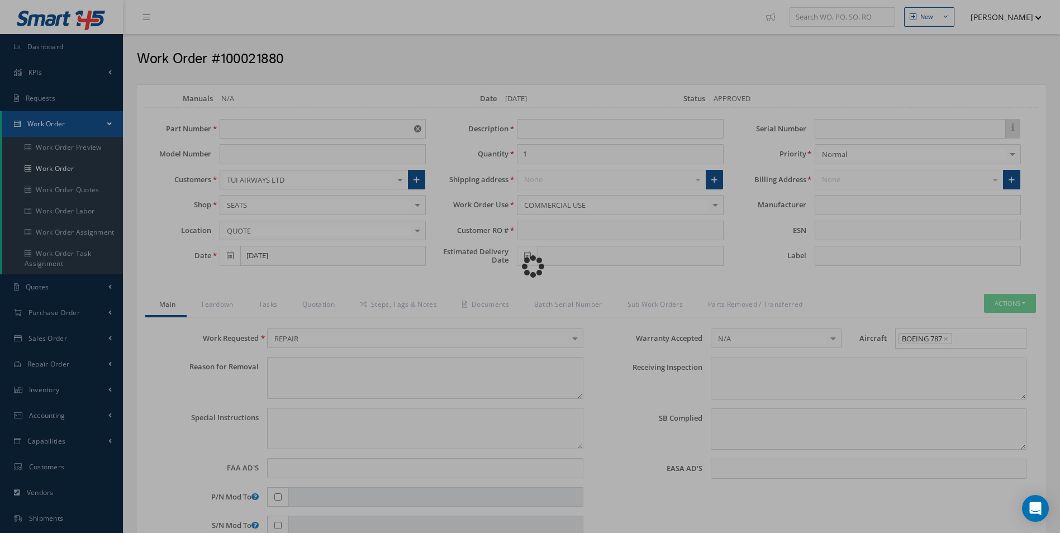
type textarea "NONE"
type textarea "PLEASE SEE R.O. FOR DETAILS"
type input "NONE"
type textarea "NO VISUAL DAMAGE"
type textarea "NONE"
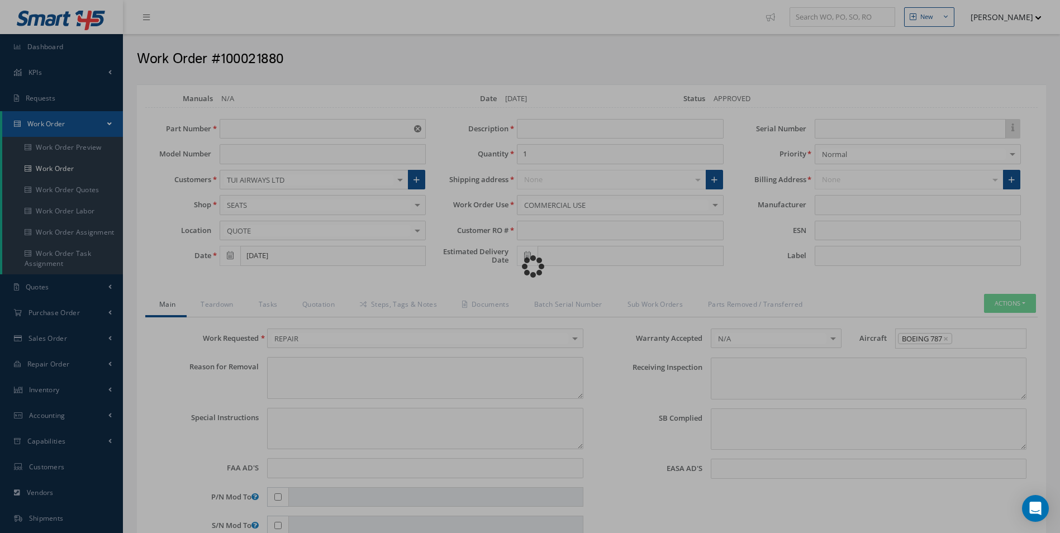
type input "NONE"
type input "HAECO"
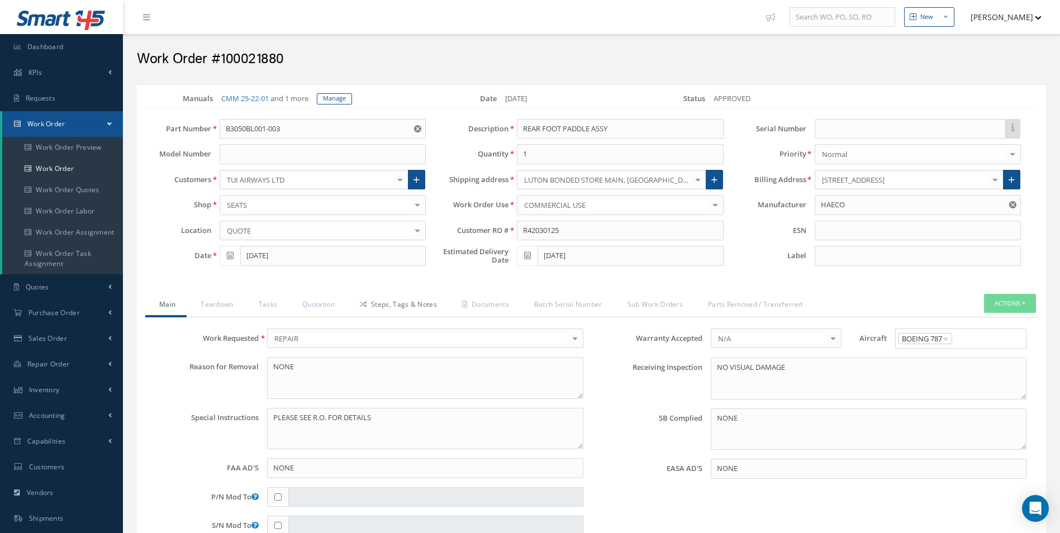
click at [405, 295] on link "Steps, Tags & Notes" at bounding box center [397, 305] width 102 height 23
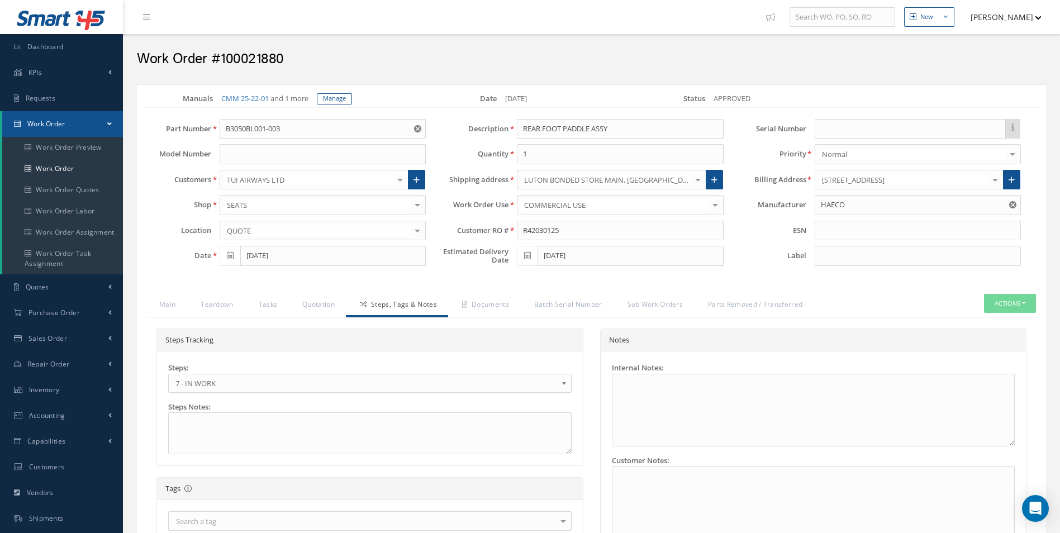
click at [402, 300] on link "Steps, Tags & Notes" at bounding box center [397, 305] width 102 height 23
drag, startPoint x: 182, startPoint y: 397, endPoint x: 192, endPoint y: 385, distance: 15.1
click at [183, 397] on div "Steps: 1 - GOODS RECEIVED 1.1- AWAITING CONTRACT REVIEW 2 - ESTIMATE SUBMITTED …" at bounding box center [370, 409] width 420 height 92
click at [199, 382] on span "7 - IN WORK" at bounding box center [366, 383] width 382 height 13
click at [490, 304] on link "Documents" at bounding box center [484, 305] width 72 height 23
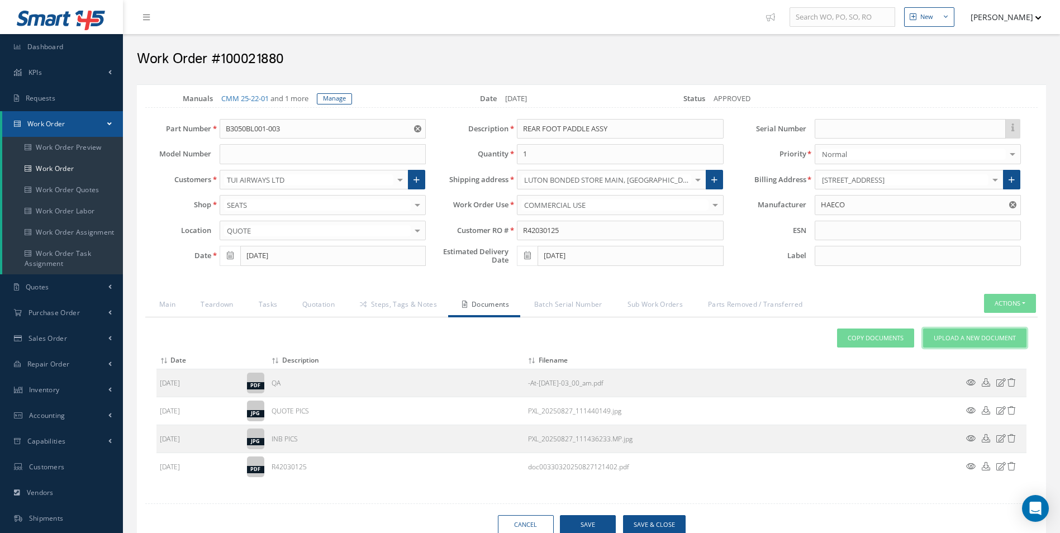
click at [977, 337] on span "Upload a New Document" at bounding box center [975, 339] width 82 height 10
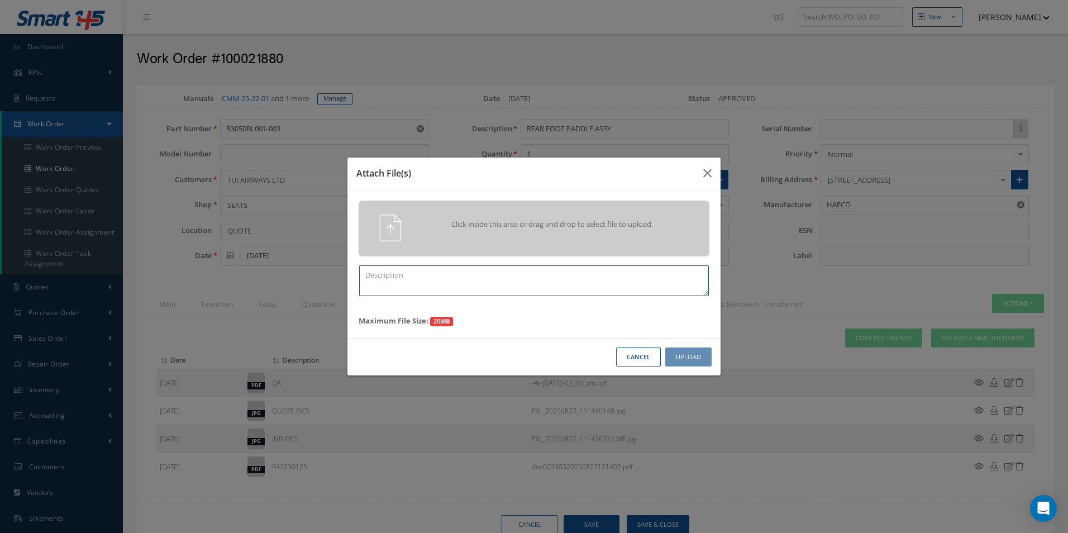
click at [430, 276] on textarea at bounding box center [534, 280] width 350 height 31
type textarea "FINISH"
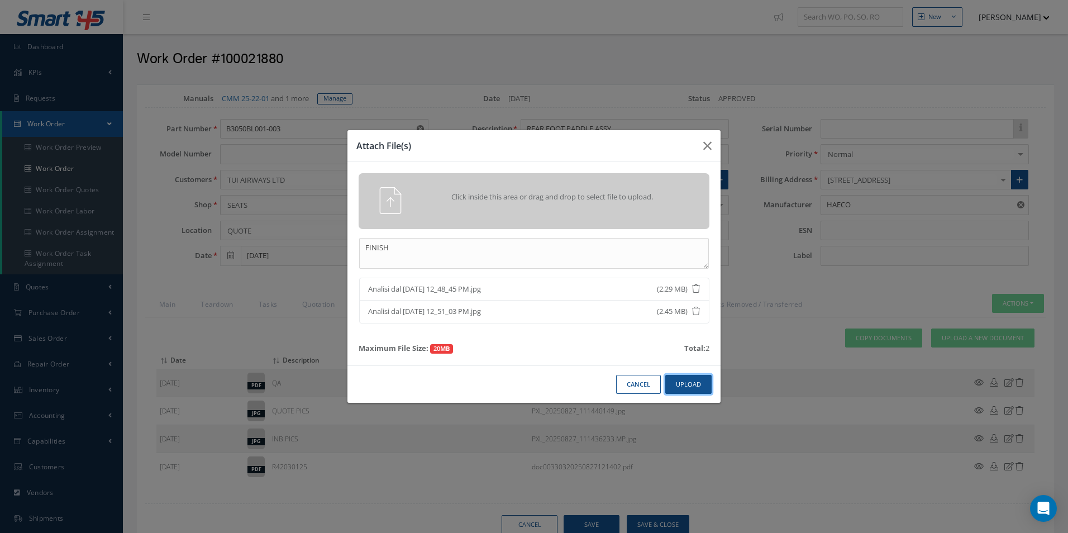
click at [704, 383] on button "Upload" at bounding box center [689, 385] width 46 height 20
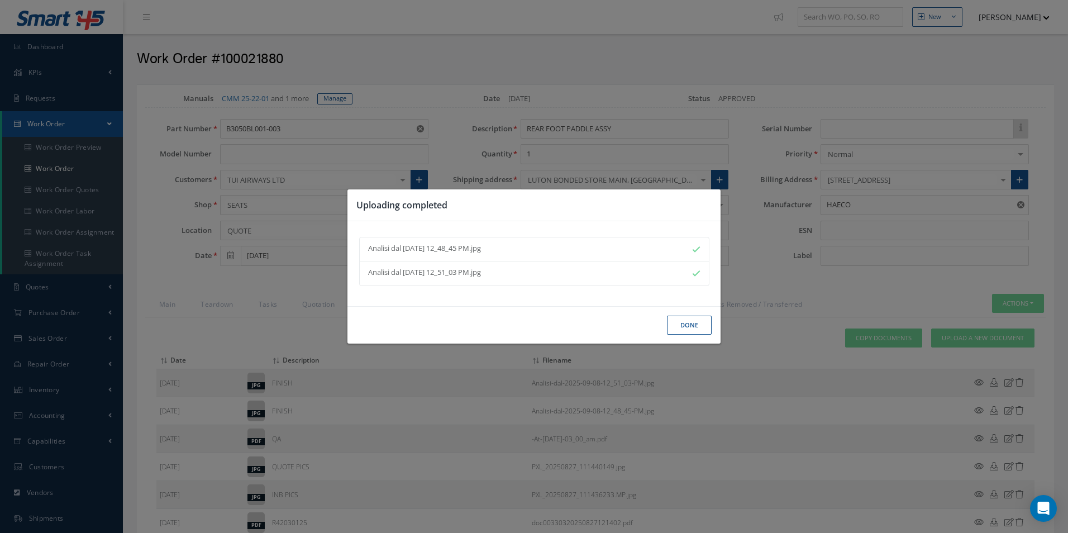
click at [687, 325] on button "Done" at bounding box center [689, 326] width 45 height 20
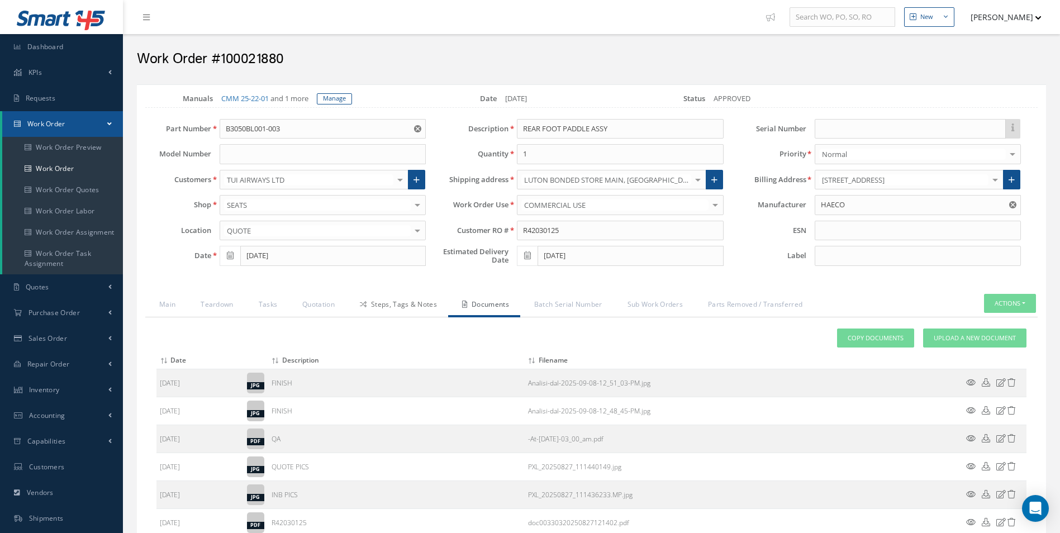
click at [420, 309] on link "Steps, Tags & Notes" at bounding box center [397, 305] width 102 height 23
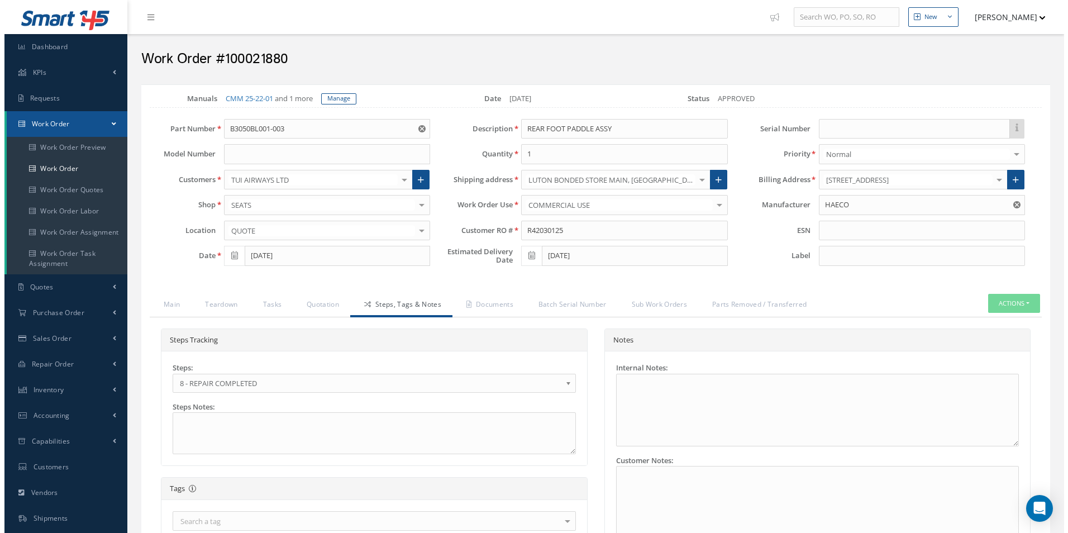
scroll to position [360, 0]
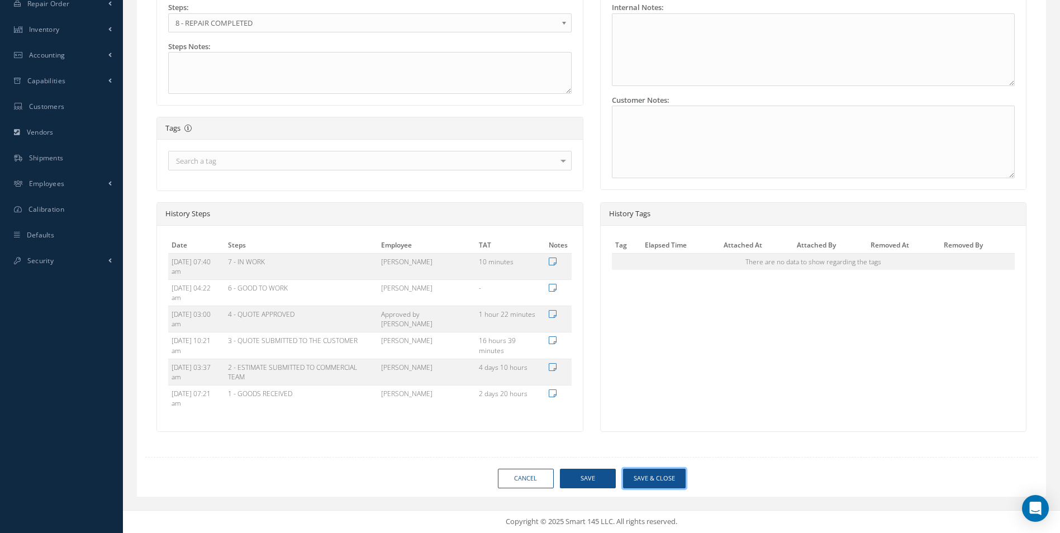
click at [663, 480] on button "Save & Close" at bounding box center [654, 479] width 63 height 20
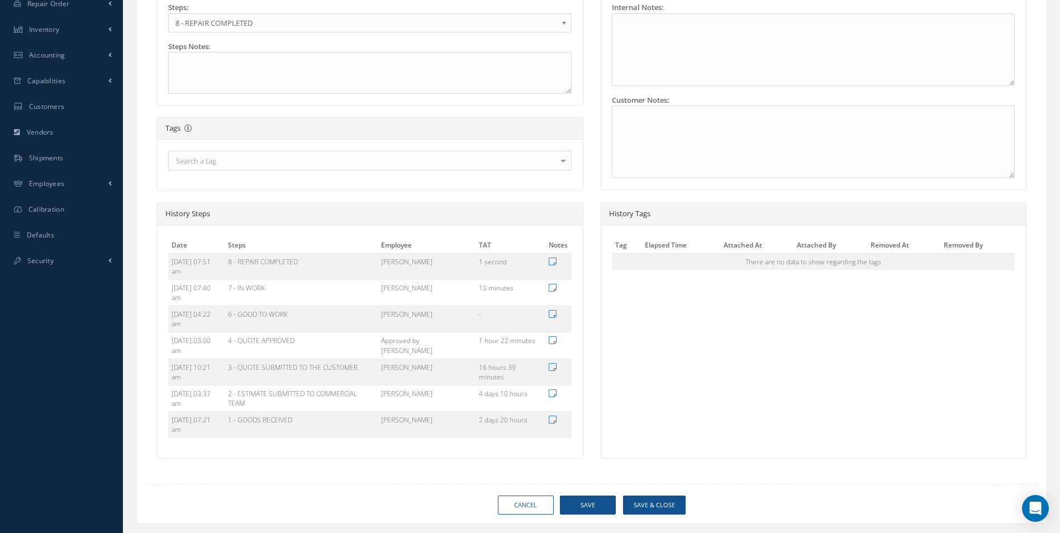
type input "HAECO"
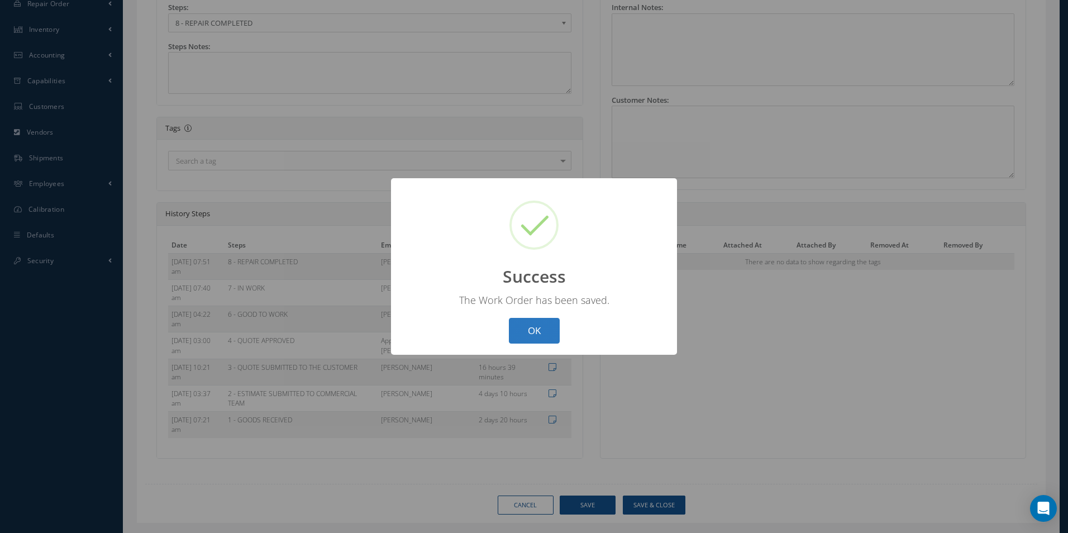
click at [557, 335] on button "OK" at bounding box center [534, 331] width 51 height 26
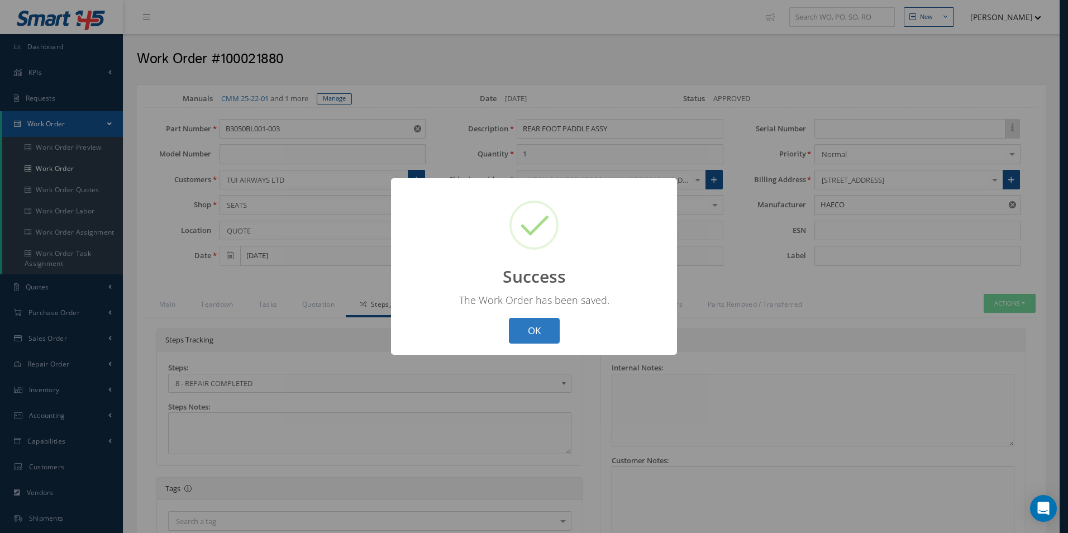
select select "25"
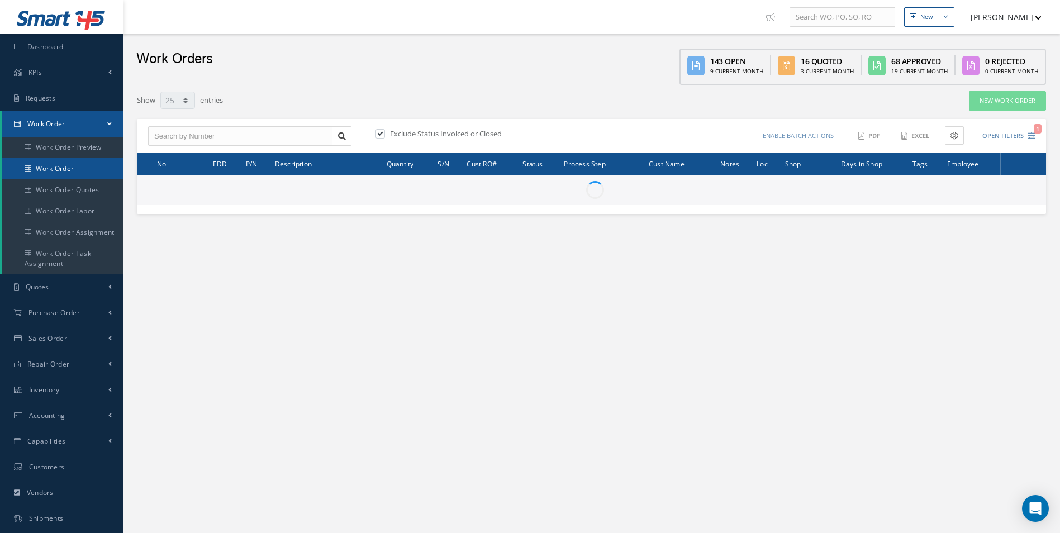
click at [78, 161] on link "Work Order" at bounding box center [62, 168] width 121 height 21
select select "25"
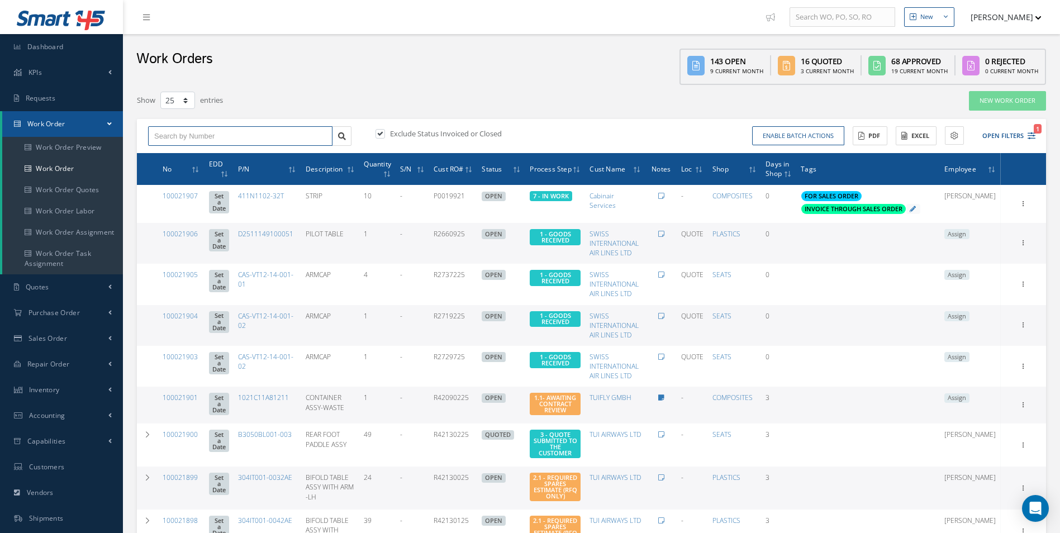
click at [203, 131] on input "text" at bounding box center [240, 136] width 184 height 20
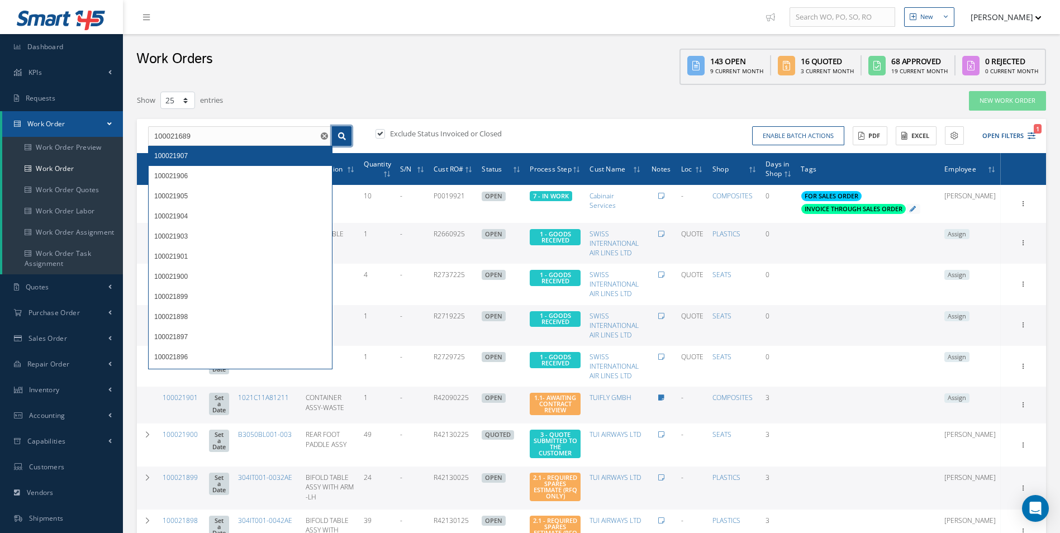
click at [348, 134] on link at bounding box center [342, 136] width 20 height 20
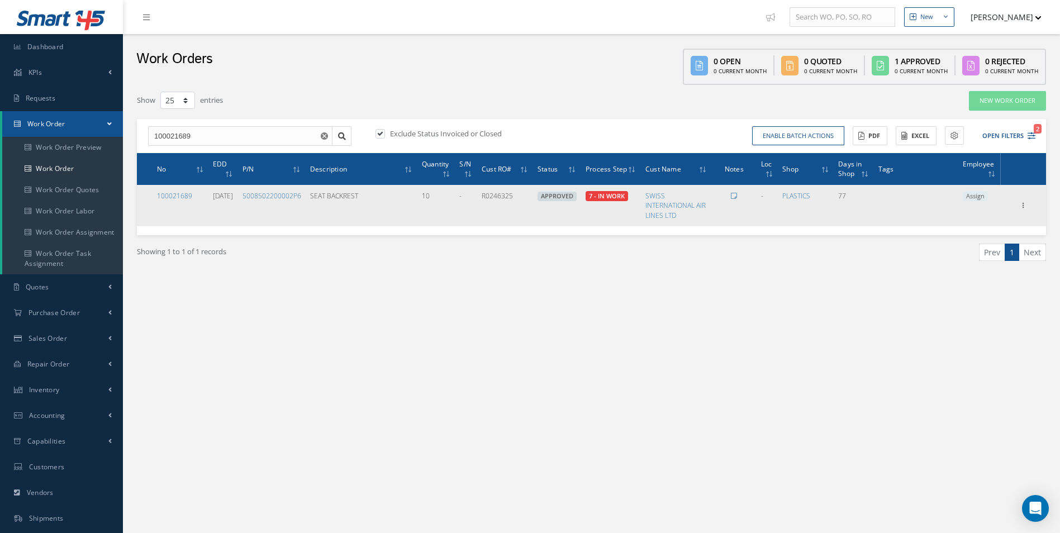
click at [975, 196] on span "Assign" at bounding box center [975, 197] width 25 height 10
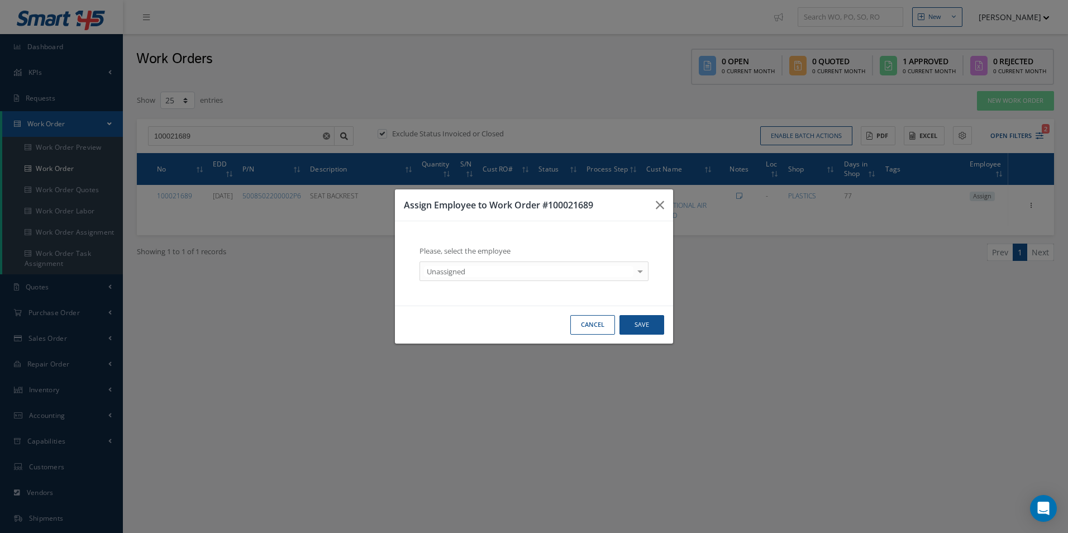
click at [513, 278] on div "Unassigned" at bounding box center [534, 272] width 229 height 20
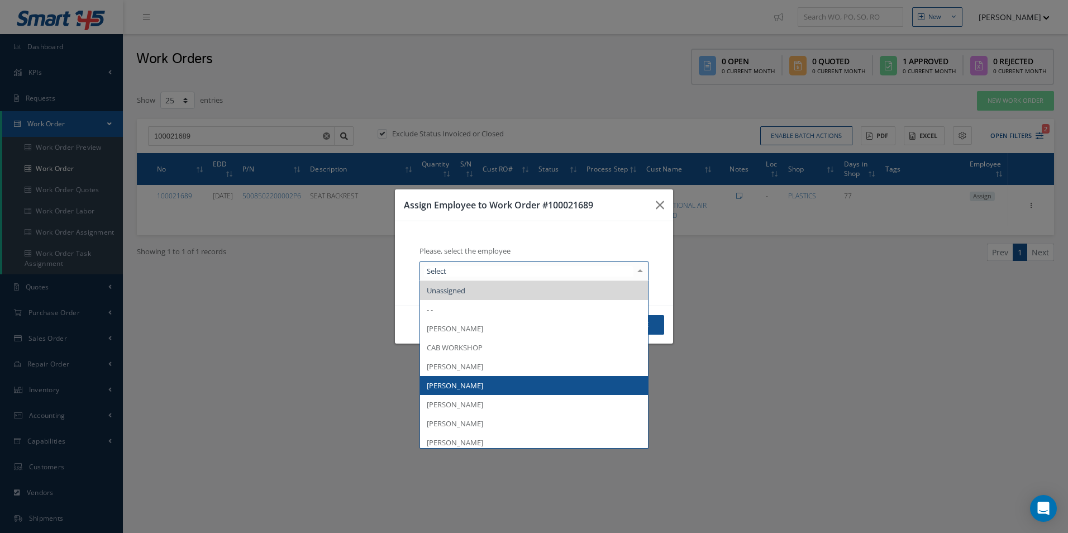
click at [478, 389] on span "[PERSON_NAME]" at bounding box center [455, 386] width 56 height 10
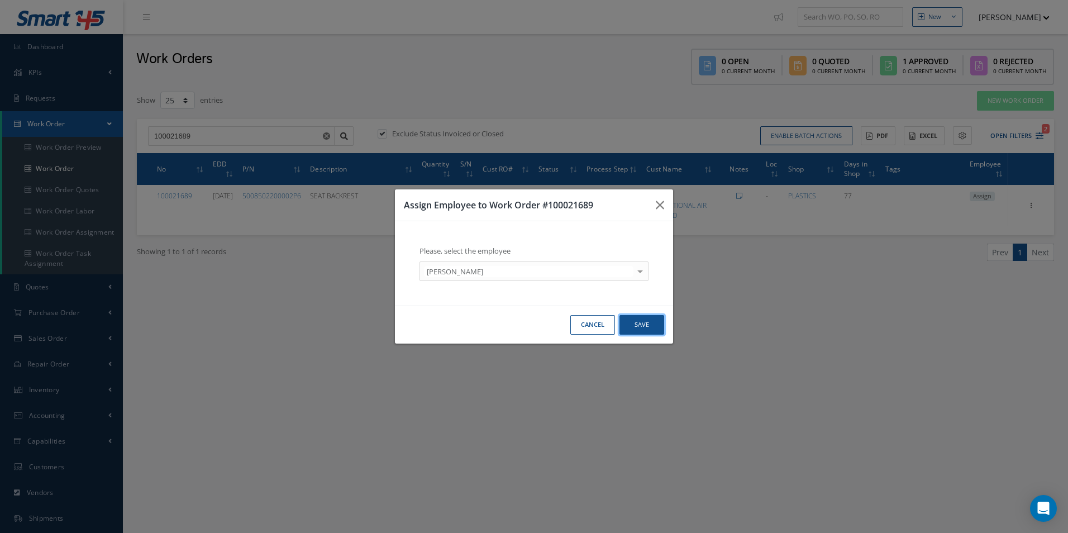
click at [640, 321] on button "Save" at bounding box center [642, 325] width 45 height 20
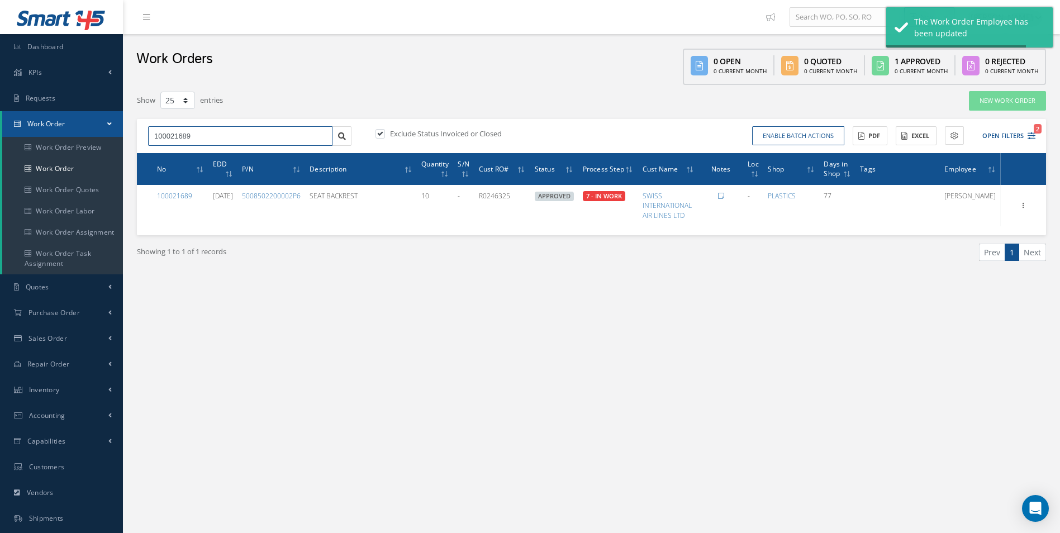
drag, startPoint x: 202, startPoint y: 128, endPoint x: -24, endPoint y: 131, distance: 225.8
click at [0, 131] on html "Smart 145 Dashboard KPIs Work Order Accounting Requests Work Order Work Order P…" at bounding box center [530, 266] width 1060 height 533
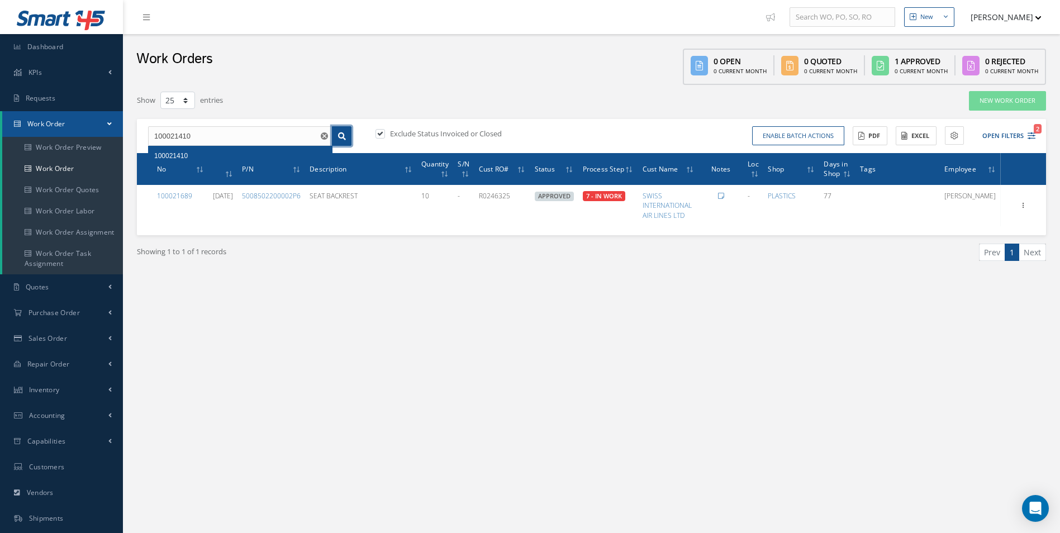
click at [338, 138] on link at bounding box center [342, 136] width 20 height 20
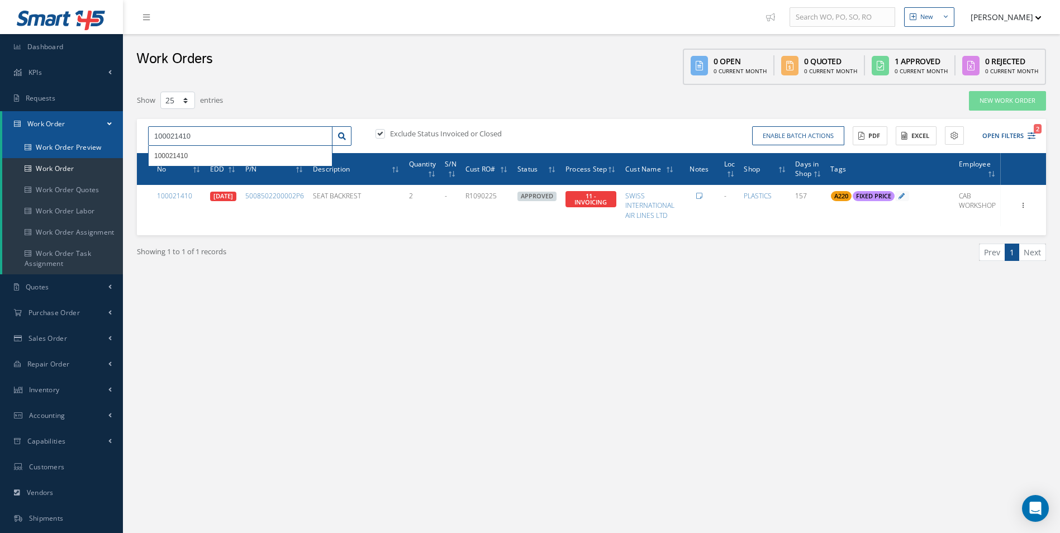
drag, startPoint x: 219, startPoint y: 140, endPoint x: 3, endPoint y: 137, distance: 216.3
click at [10, 137] on div "Smart 145 Dashboard KPIs Work Order Accounting Requests Work Order Work Order P…" at bounding box center [530, 317] width 1060 height 634
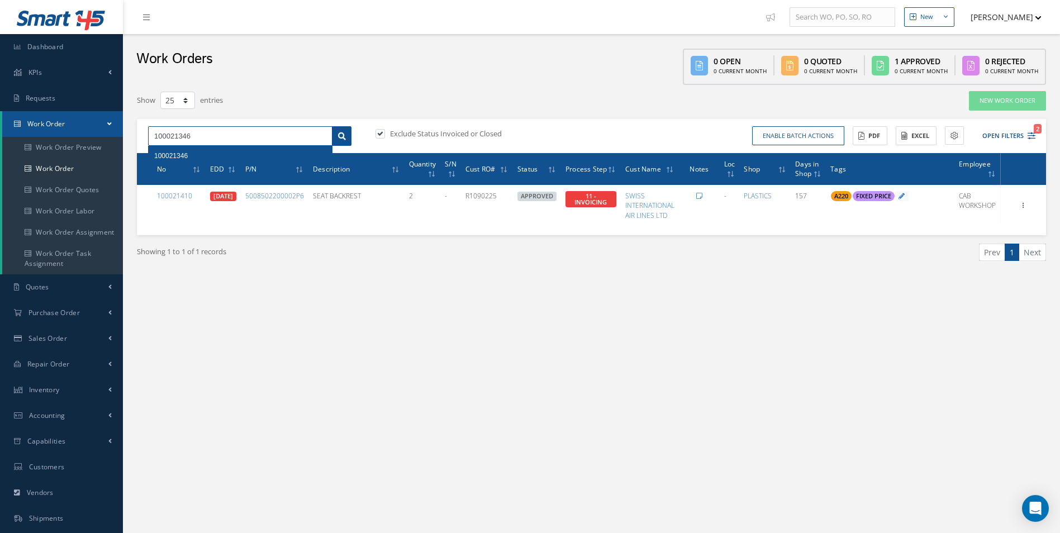
type input "100021346"
click at [341, 138] on icon at bounding box center [342, 136] width 8 height 8
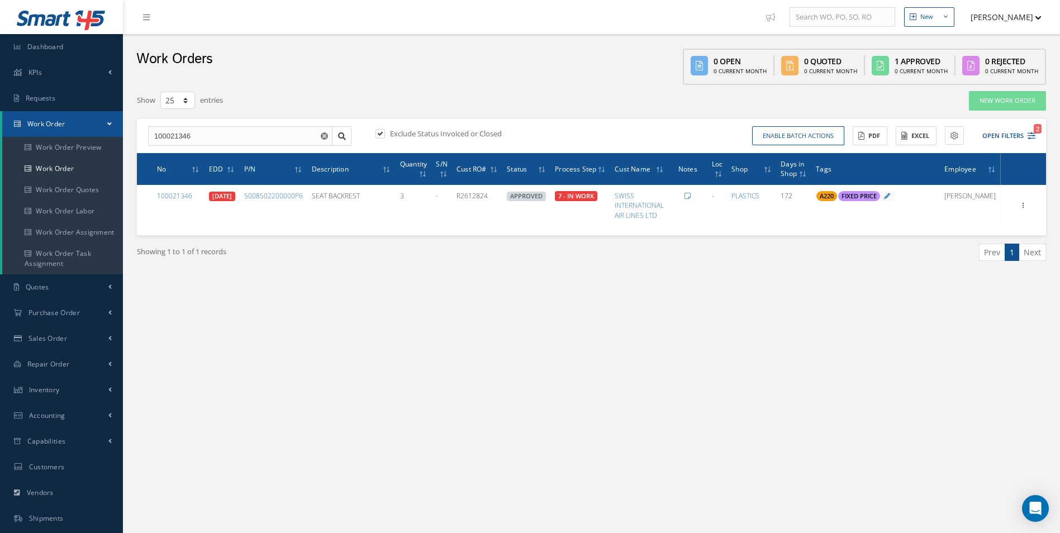
click at [395, 290] on div "Filters WO Number 100021346 Part Number Description Serial Number - BER CERTIFI…" at bounding box center [591, 198] width 920 height 227
click at [54, 164] on link "Work Order" at bounding box center [62, 168] width 121 height 21
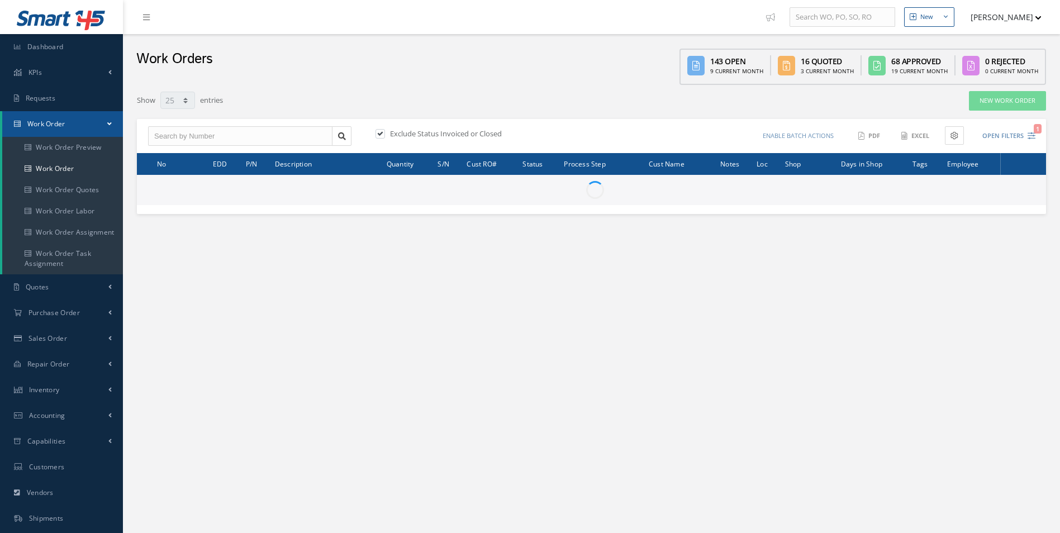
select select "25"
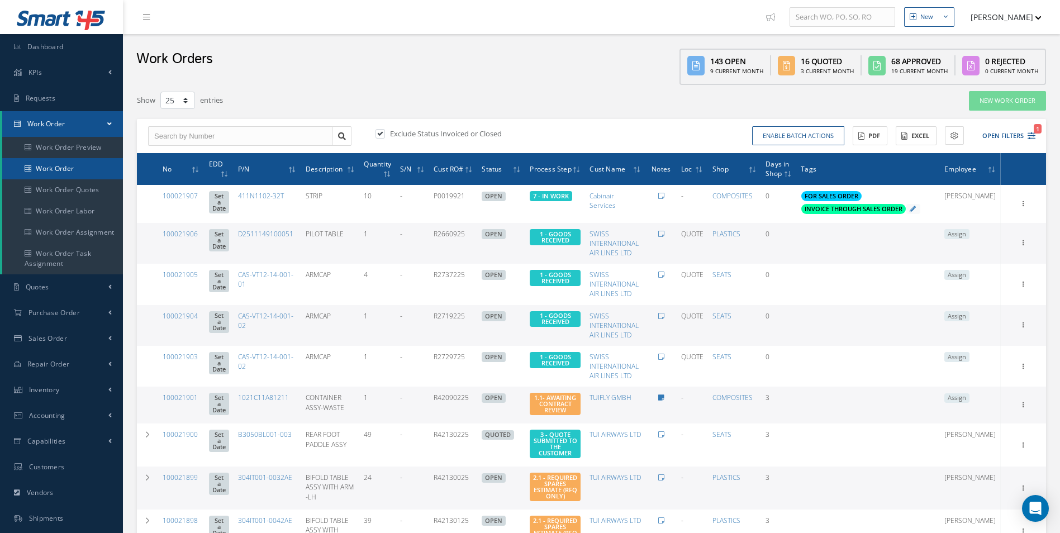
click at [70, 168] on link "Work Order" at bounding box center [62, 168] width 121 height 21
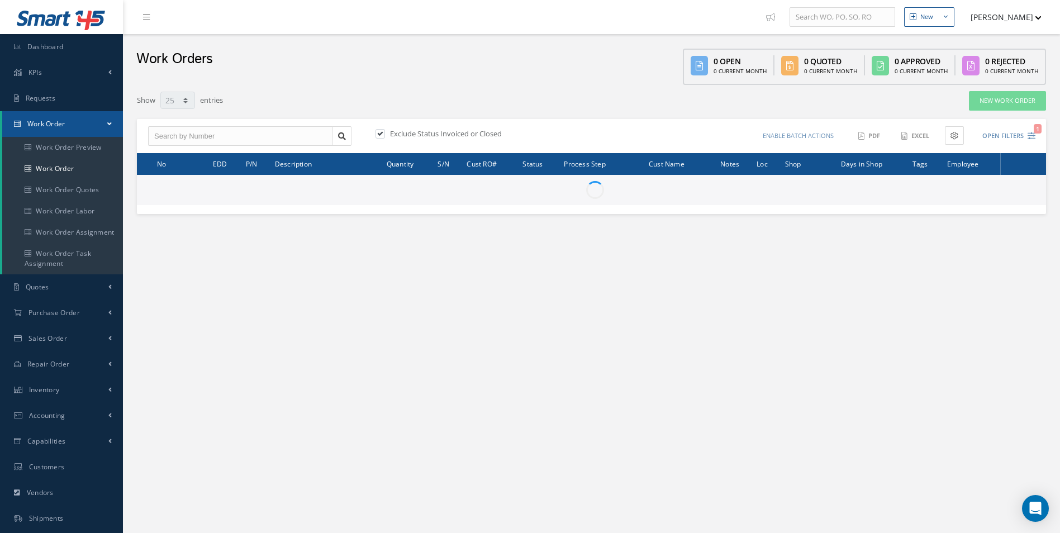
select select "25"
type input "All Work Request"
type input "All Work Performed"
type input "All Status"
type input "WO Part Status"
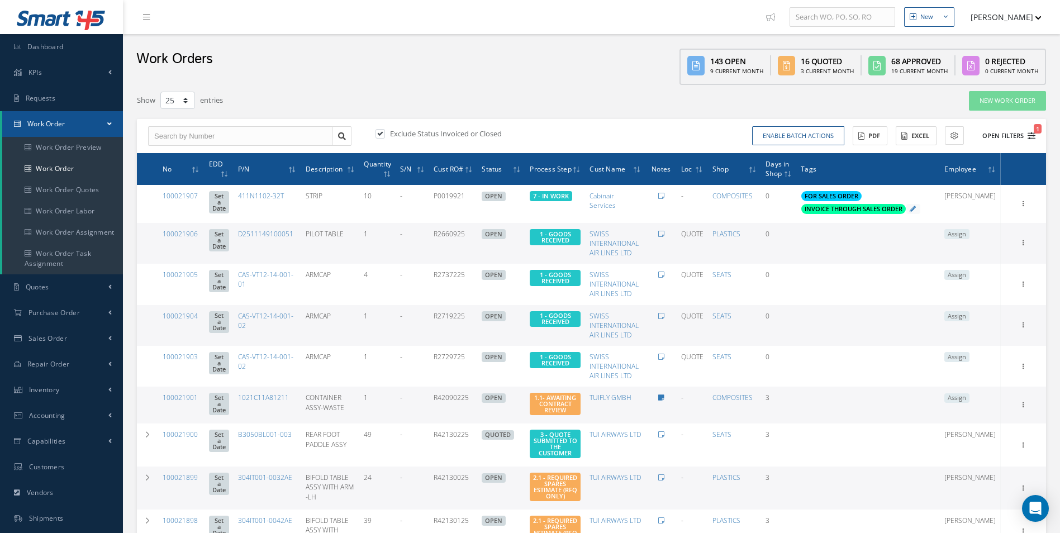
click at [1028, 141] on button "Open Filters 1" at bounding box center [1003, 136] width 63 height 18
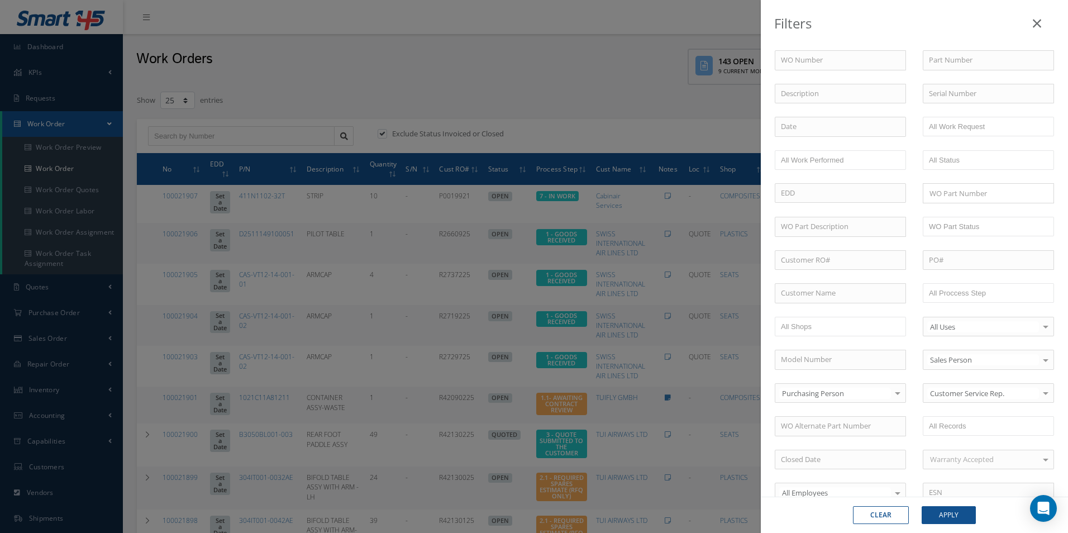
click at [387, 82] on div "Filters WO Number Part Number Description Serial Number - BER CERTIFICATION FIL…" at bounding box center [534, 266] width 1068 height 533
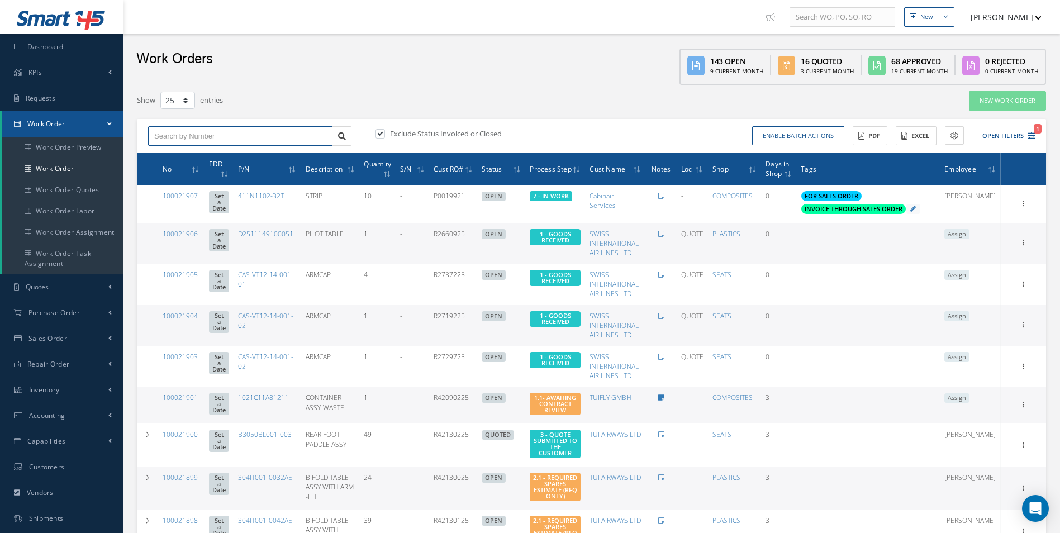
click at [162, 133] on input "text" at bounding box center [240, 136] width 184 height 20
type input "100021835"
click at [184, 156] on span "100021835" at bounding box center [171, 156] width 34 height 8
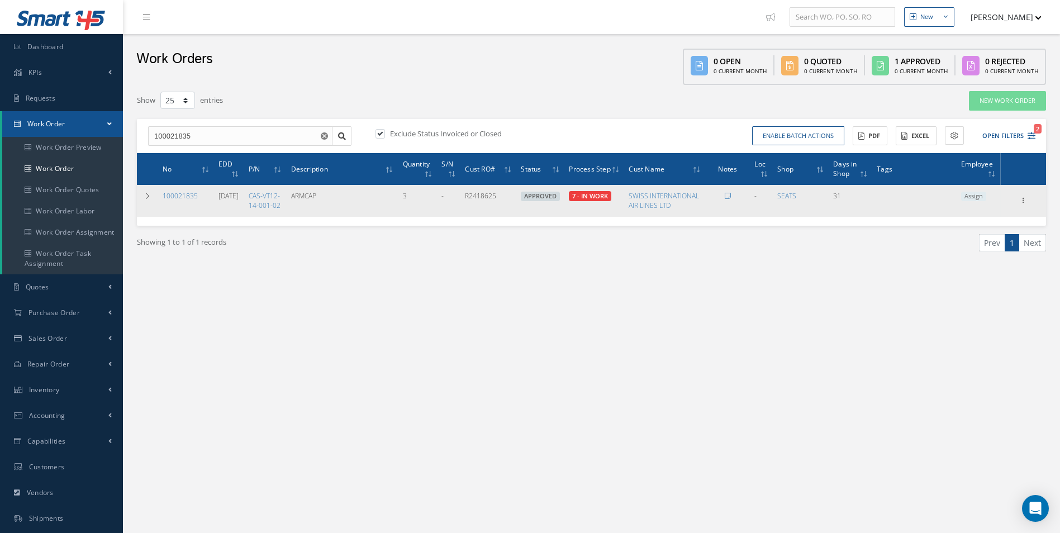
click at [973, 197] on span "Assign" at bounding box center [973, 197] width 25 height 10
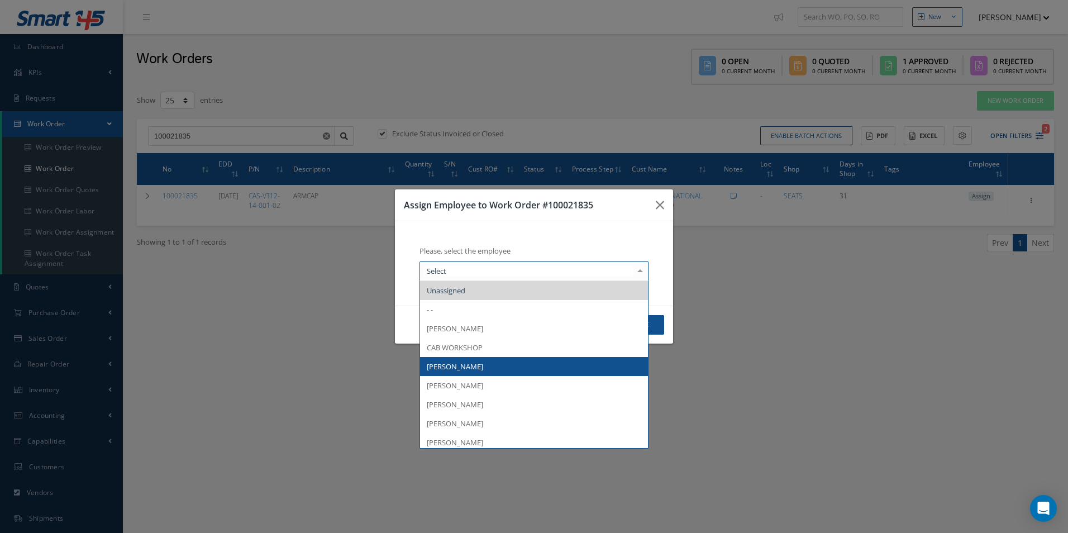
click at [474, 381] on span "[PERSON_NAME]" at bounding box center [455, 386] width 56 height 10
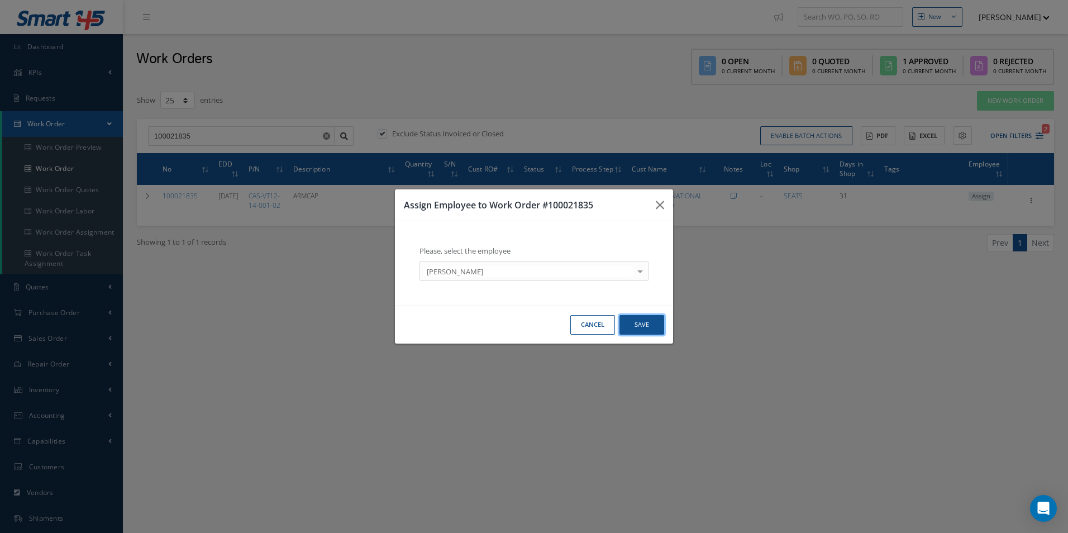
click at [645, 322] on button "Save" at bounding box center [642, 325] width 45 height 20
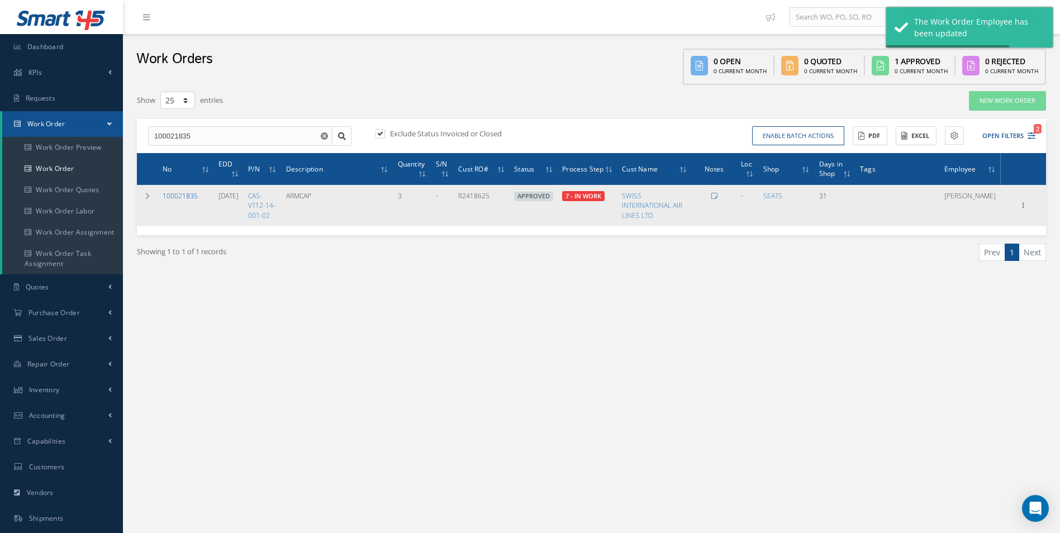
click at [186, 197] on link "100021835" at bounding box center [180, 196] width 35 height 10
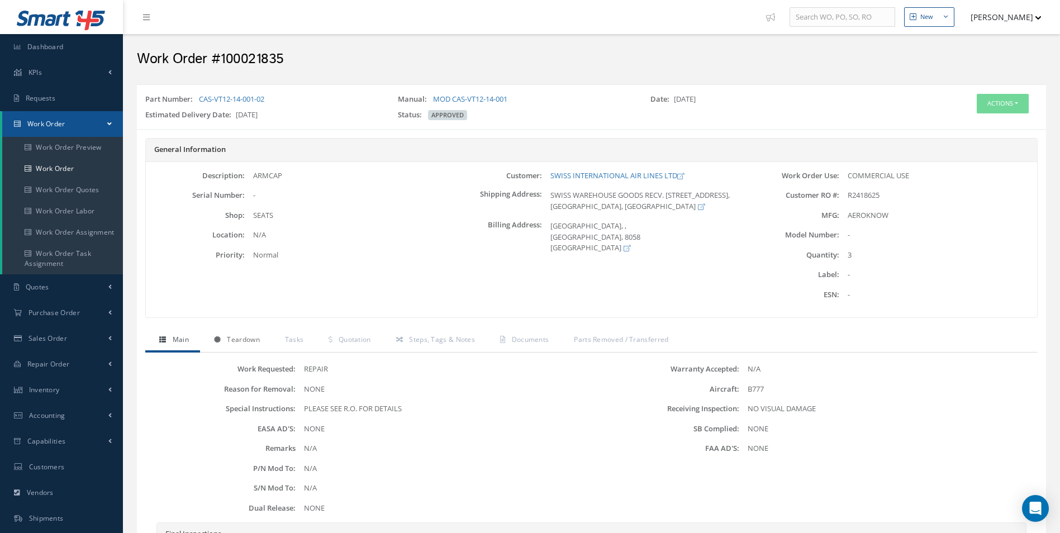
click at [249, 345] on link "Teardown" at bounding box center [235, 340] width 71 height 23
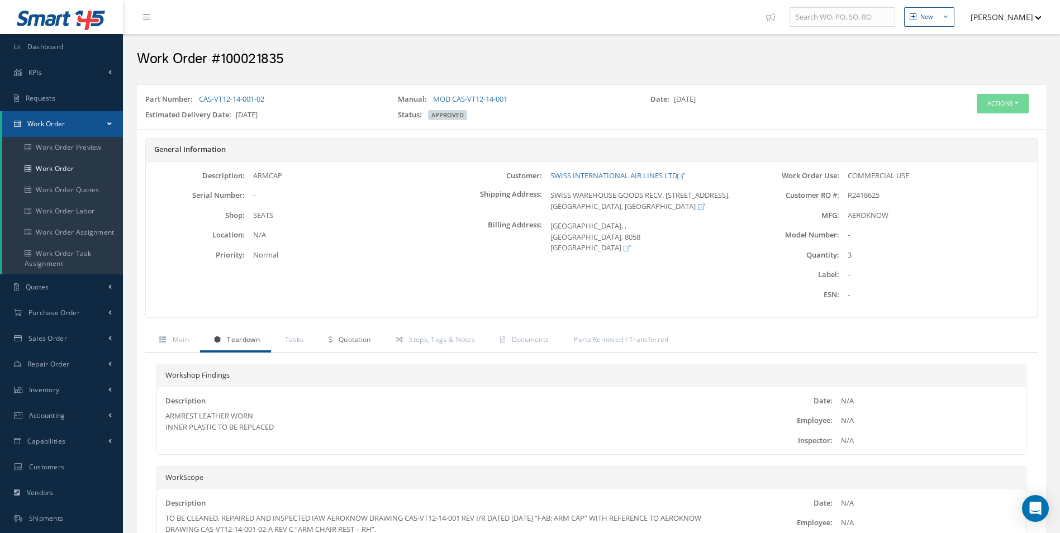
click at [355, 336] on span "Quotation" at bounding box center [355, 340] width 32 height 10
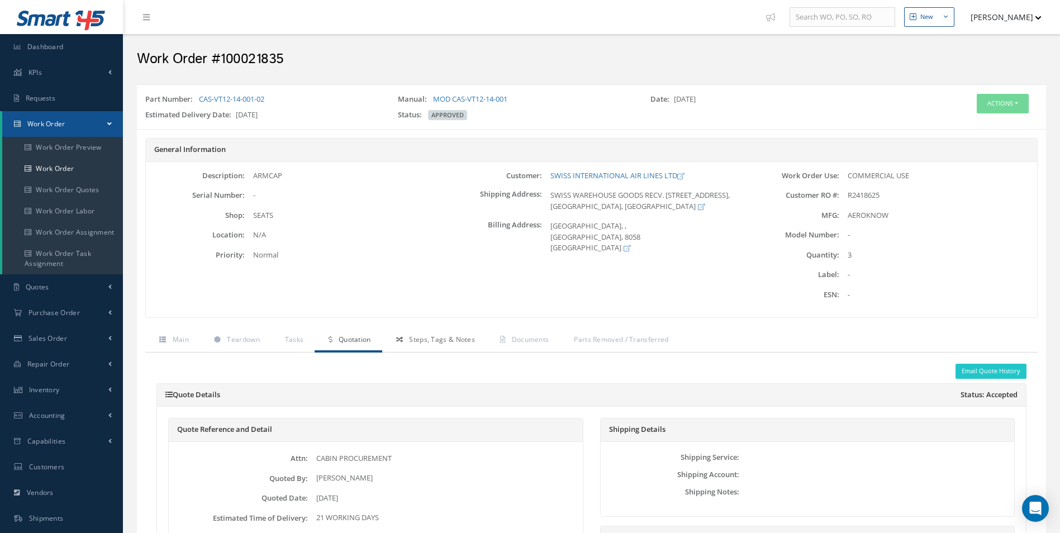
click at [466, 337] on span "Steps, Tags & Notes" at bounding box center [442, 340] width 66 height 10
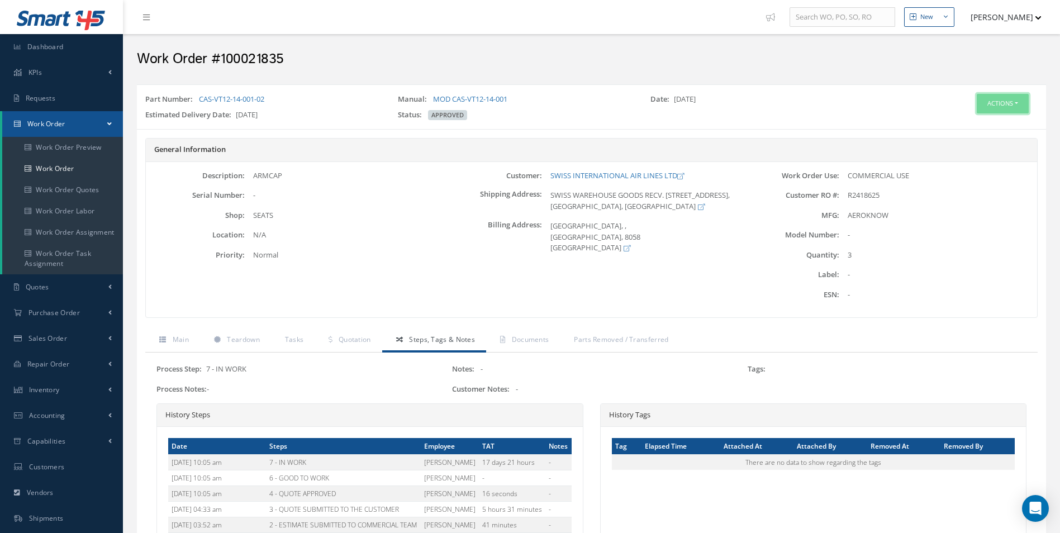
click at [999, 105] on button "Actions" at bounding box center [1003, 104] width 52 height 20
click at [972, 121] on link "Edit" at bounding box center [985, 124] width 89 height 15
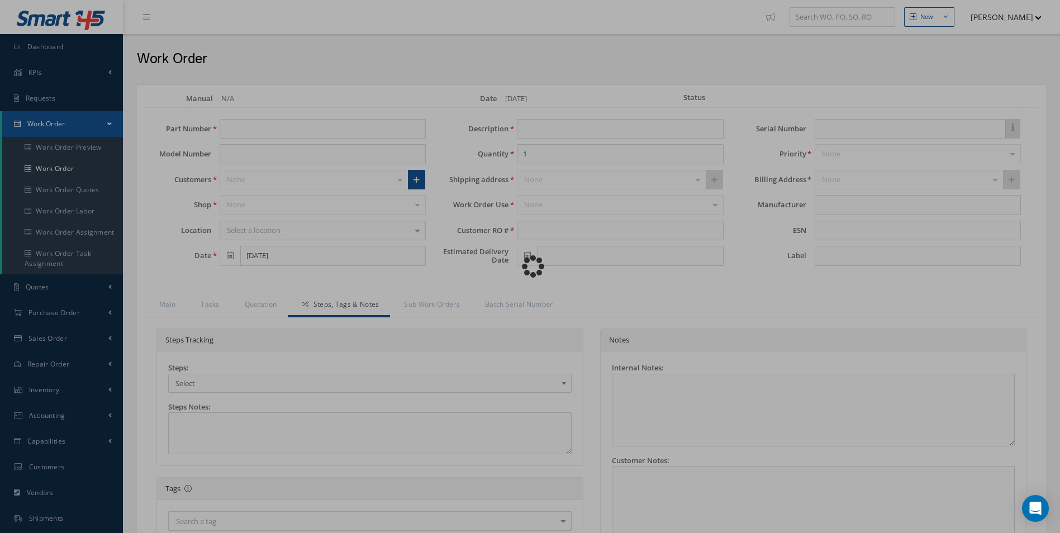
type input "CAS-VT12-14-001-02"
type input "[DATE]"
type input "ARMCAP"
type input "3"
type input "R2418625"
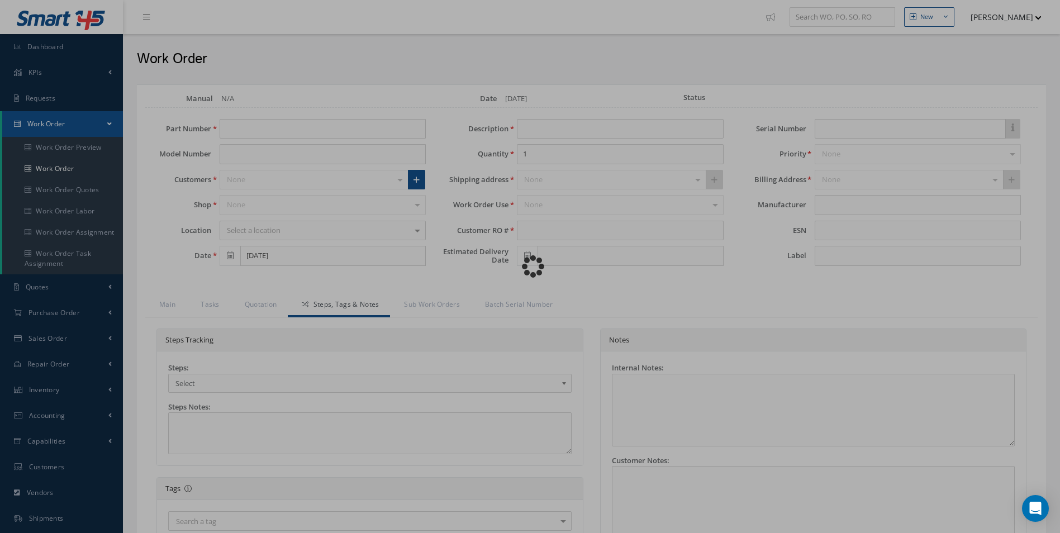
type input "[DATE]"
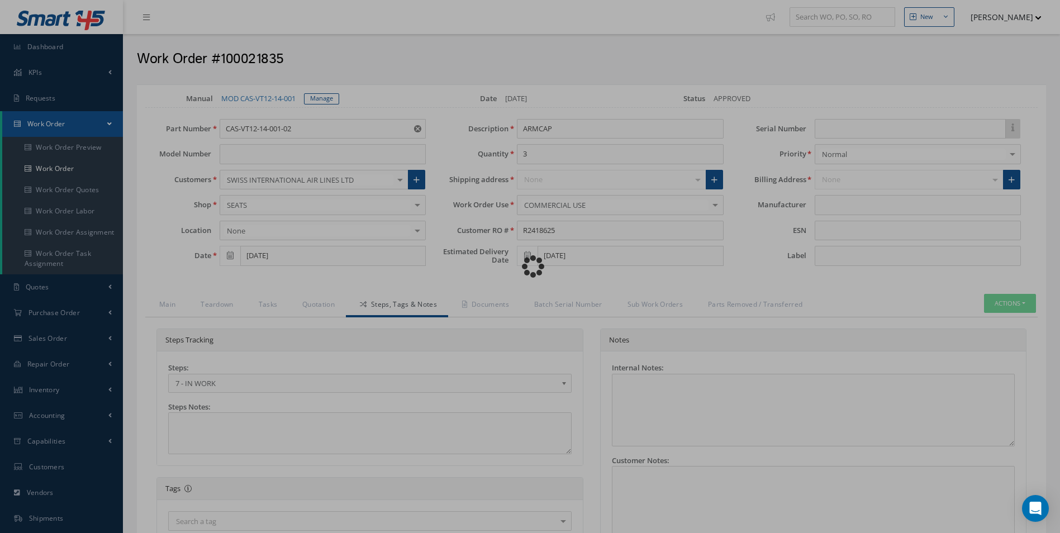
type input "AEROKNOW"
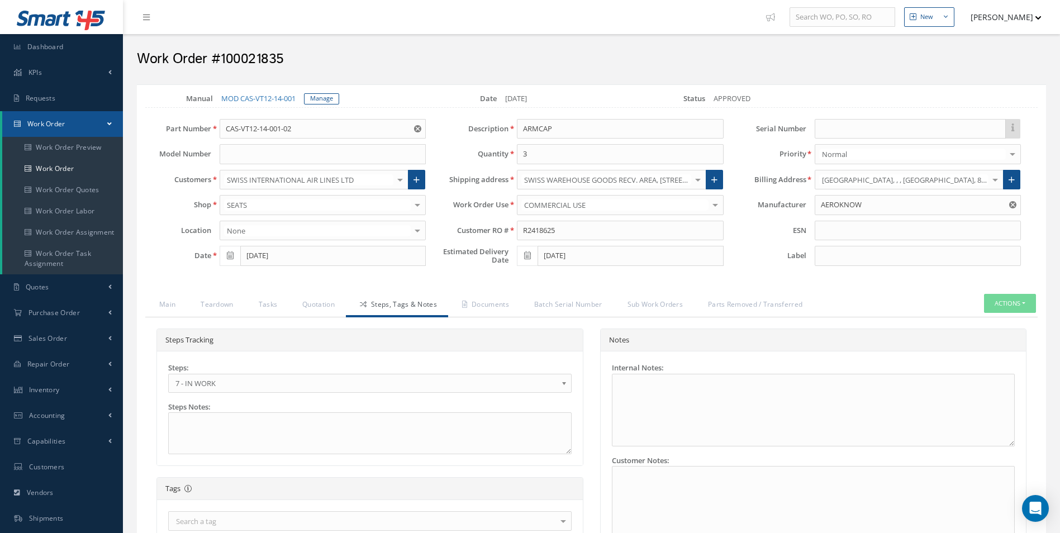
click at [267, 59] on h2 "Work Order #100021835" at bounding box center [591, 59] width 909 height 17
copy h2 "100021835"
drag, startPoint x: 564, startPoint y: 226, endPoint x: 447, endPoint y: 230, distance: 116.9
click at [447, 230] on div "Customer RO # R2418625" at bounding box center [582, 231] width 297 height 20
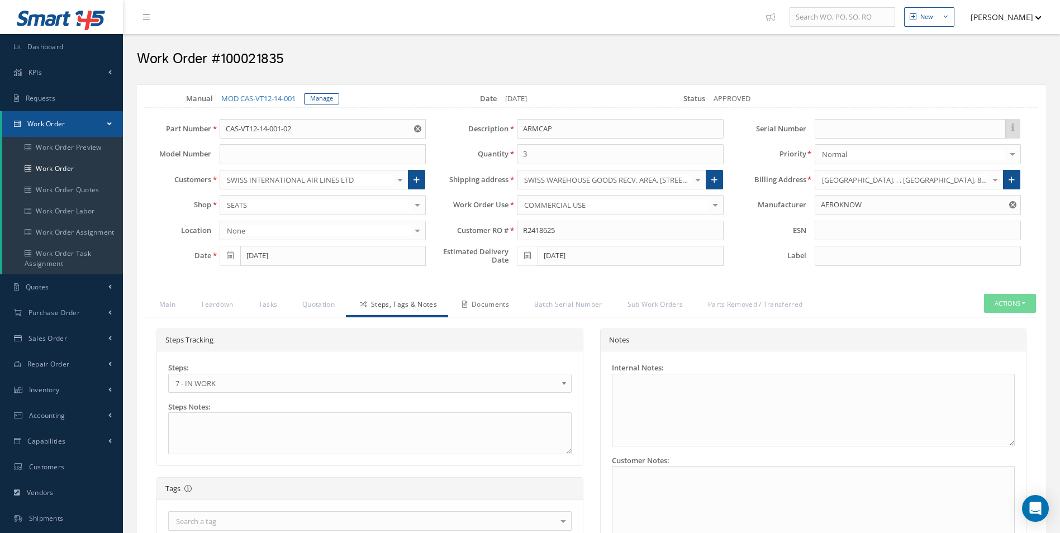
click at [485, 307] on link "Documents" at bounding box center [484, 305] width 72 height 23
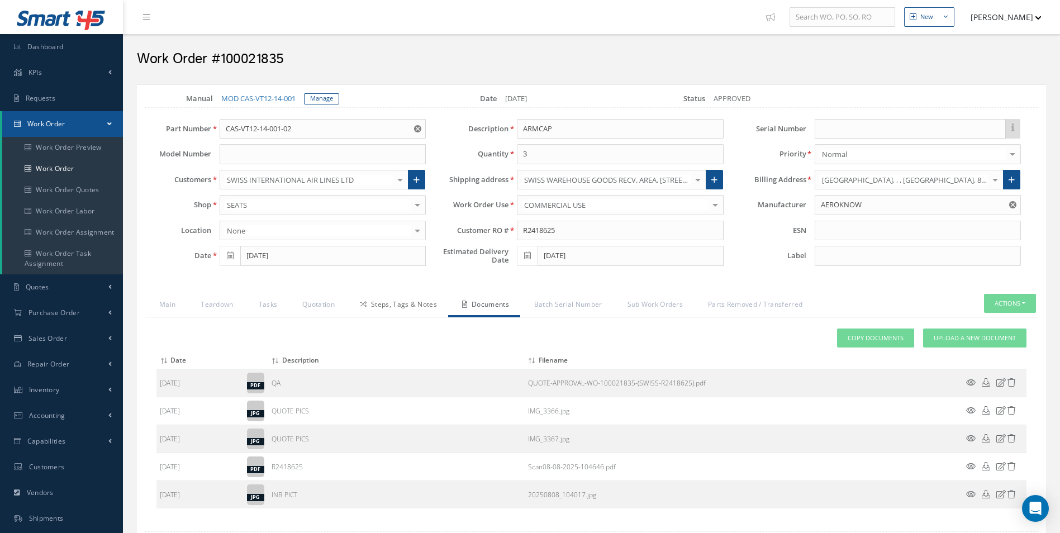
click at [409, 306] on link "Steps, Tags & Notes" at bounding box center [397, 305] width 102 height 23
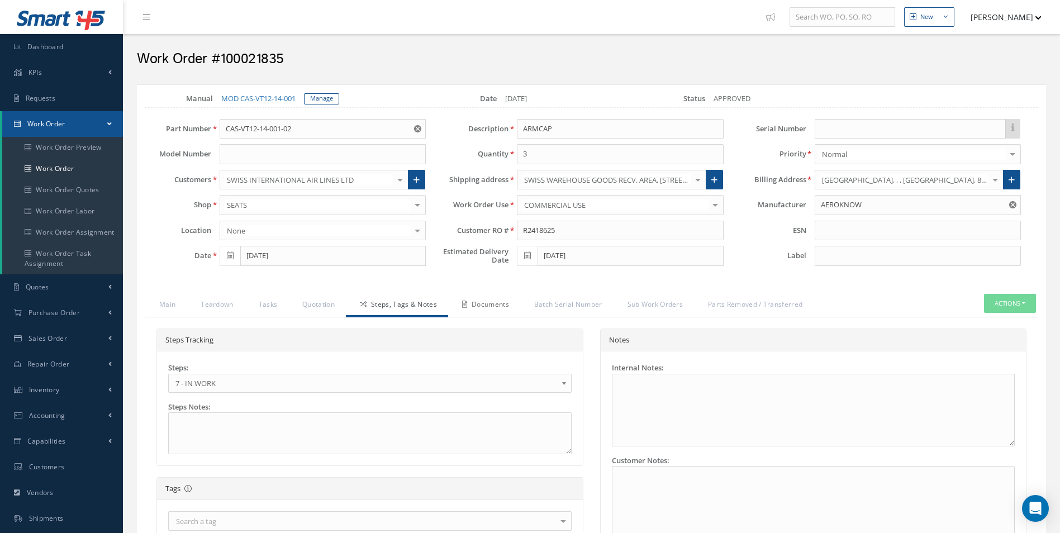
click at [502, 312] on link "Documents" at bounding box center [484, 305] width 72 height 23
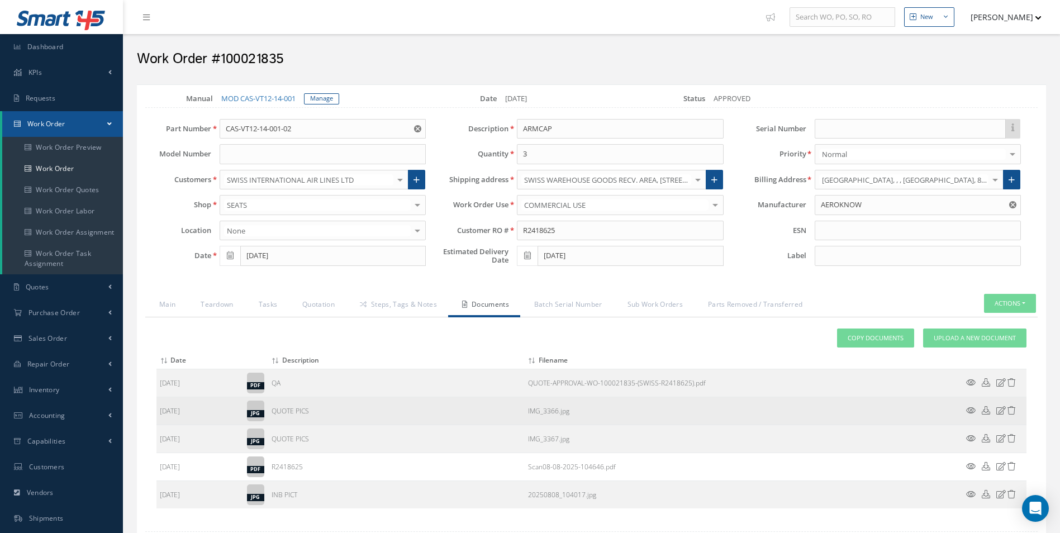
click at [971, 410] on icon at bounding box center [971, 410] width 10 height 8
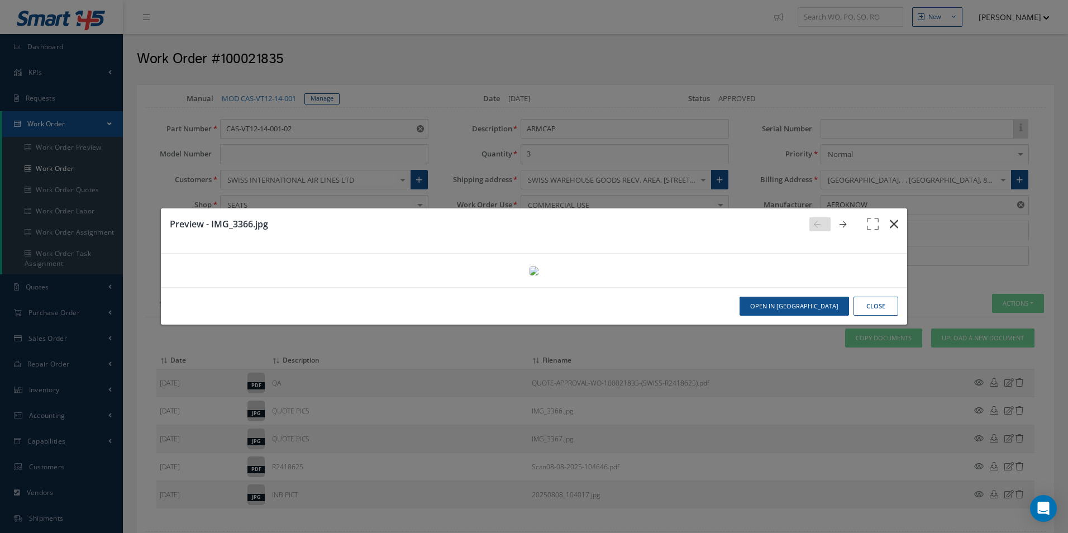
click at [890, 217] on icon "button" at bounding box center [894, 223] width 8 height 13
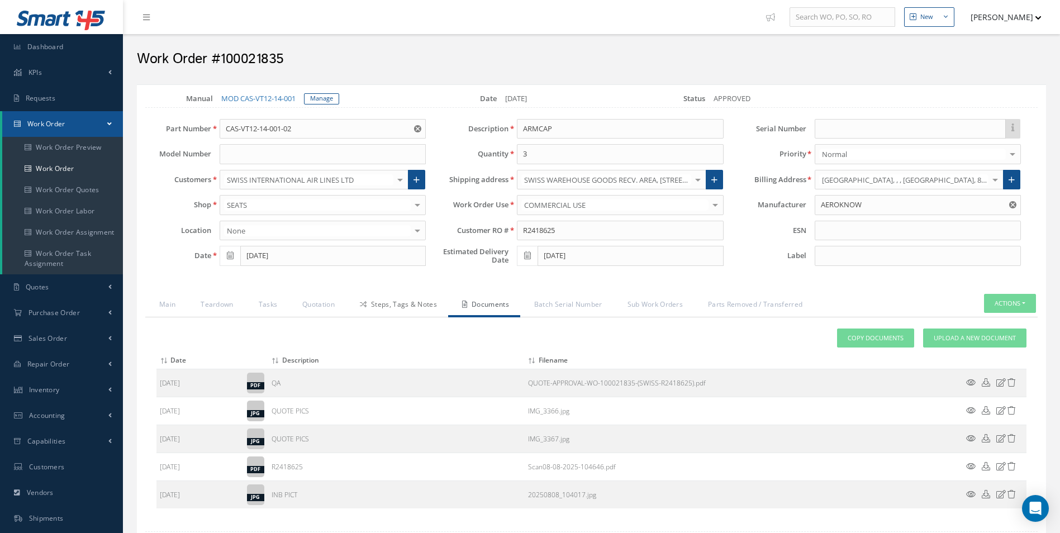
click at [398, 302] on link "Steps, Tags & Notes" at bounding box center [397, 305] width 102 height 23
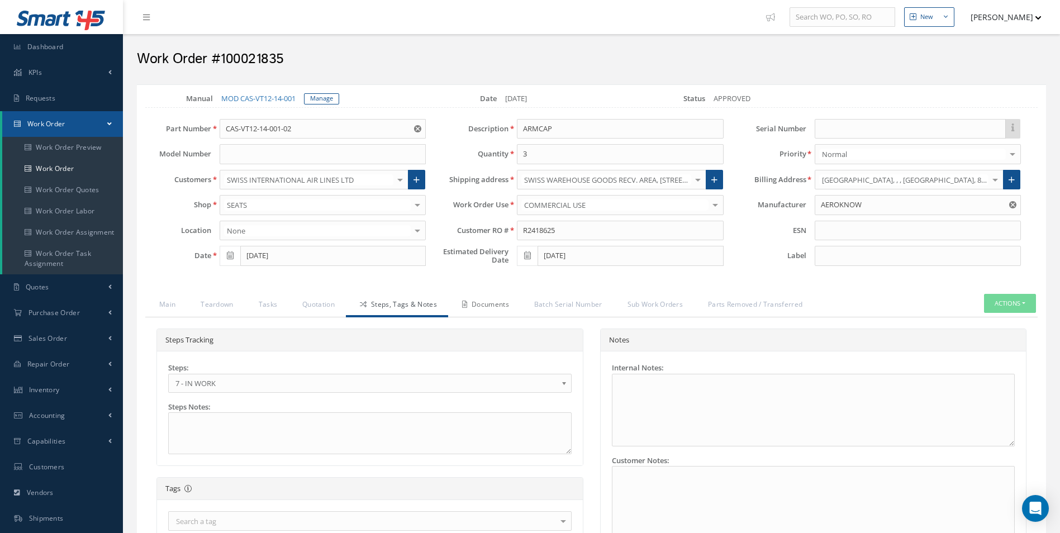
click at [491, 306] on link "Documents" at bounding box center [484, 305] width 72 height 23
